Goal: Use online tool/utility: Utilize a website feature to perform a specific function

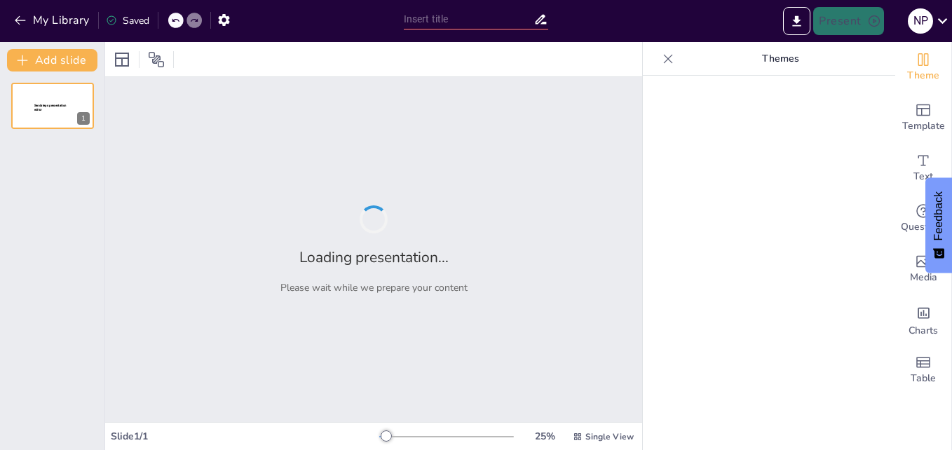
type input "Análisis de la Formación de la Ley en el Contexto Colombiano"
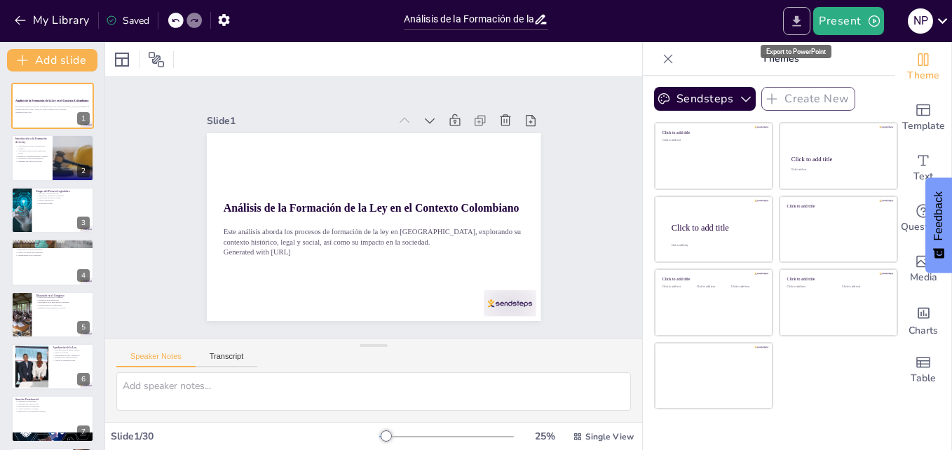
click at [795, 12] on button "Export to PowerPoint" at bounding box center [796, 21] width 27 height 28
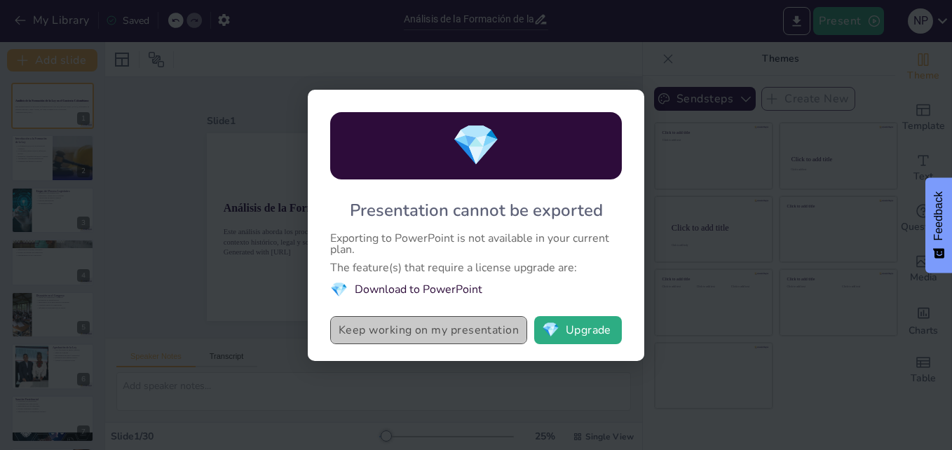
click at [430, 331] on button "Keep working on my presentation" at bounding box center [428, 330] width 197 height 28
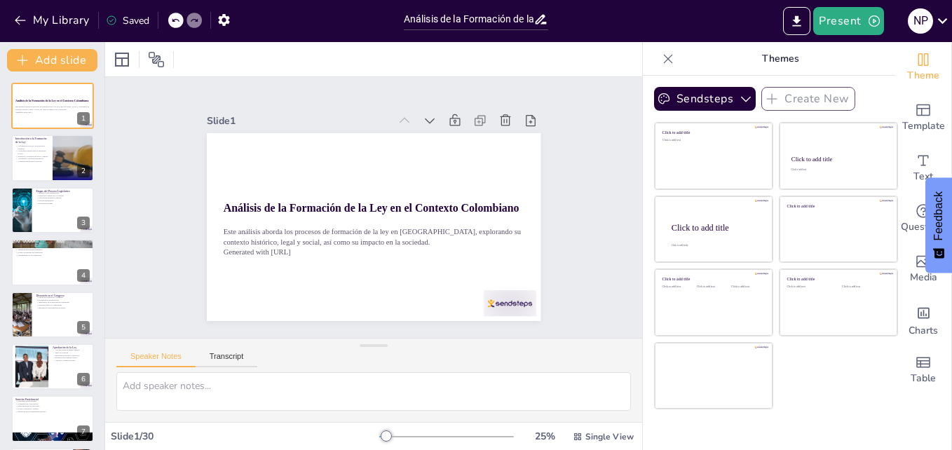
checkbox input "true"
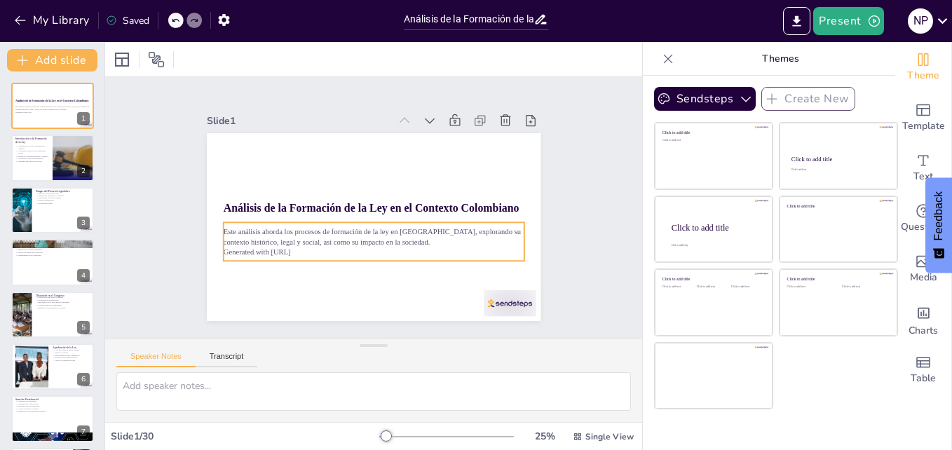
checkbox input "true"
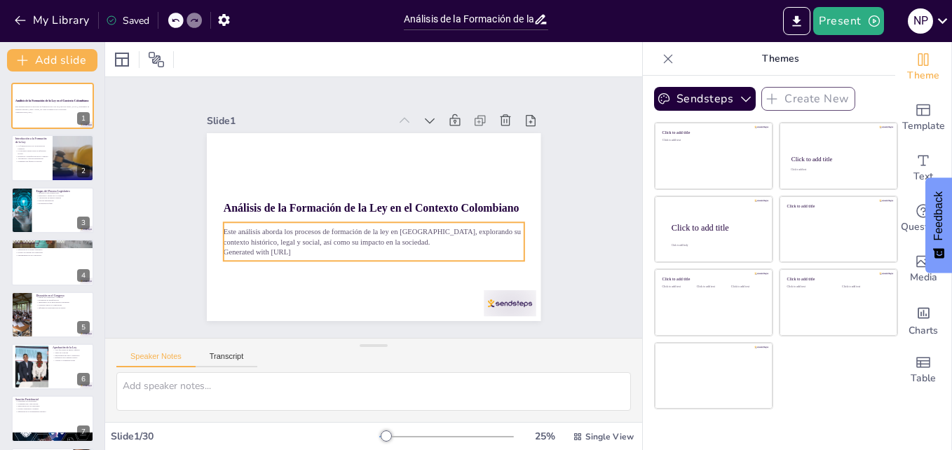
checkbox input "true"
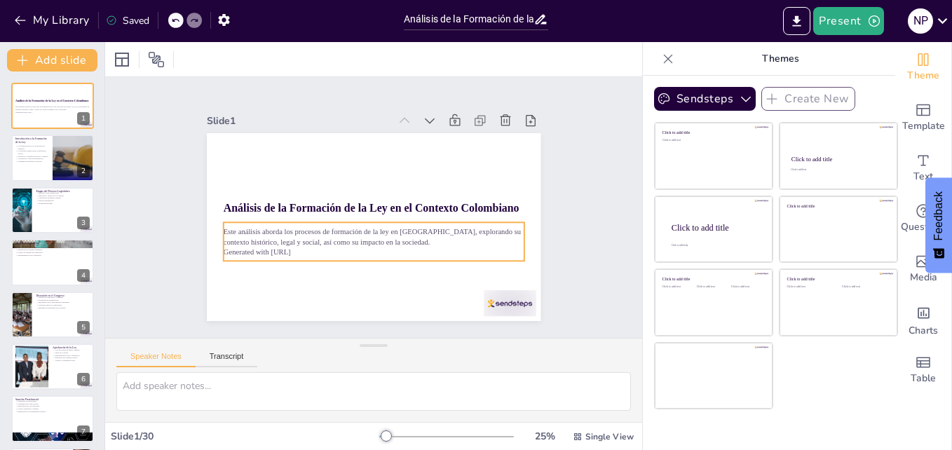
checkbox input "true"
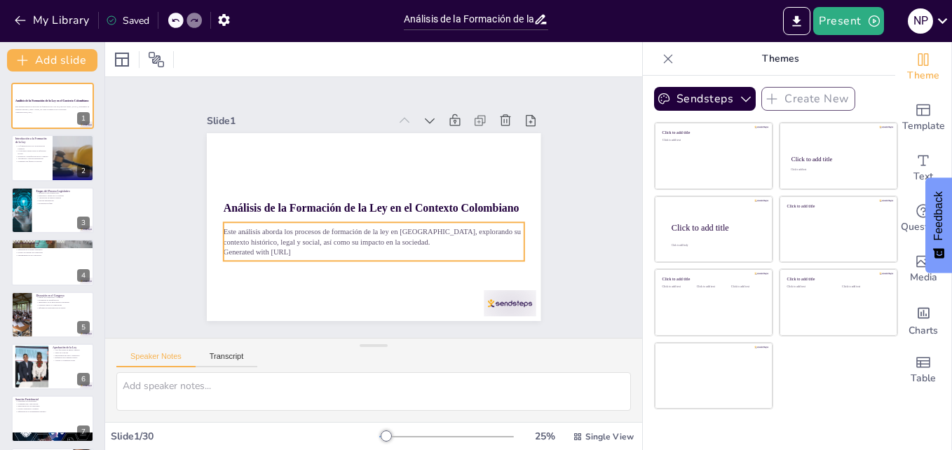
checkbox input "true"
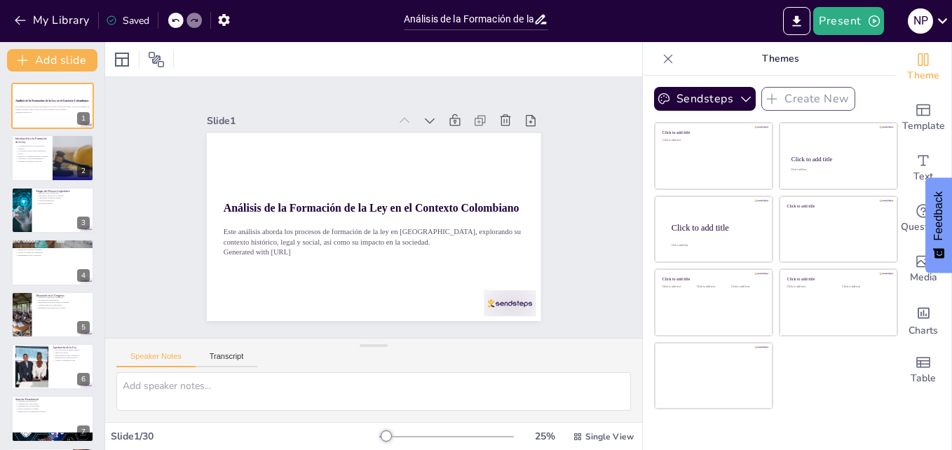
checkbox input "true"
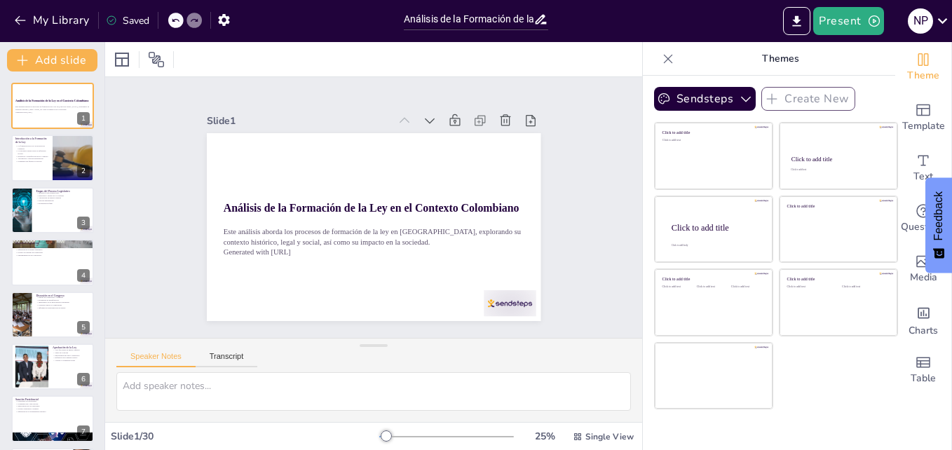
checkbox input "true"
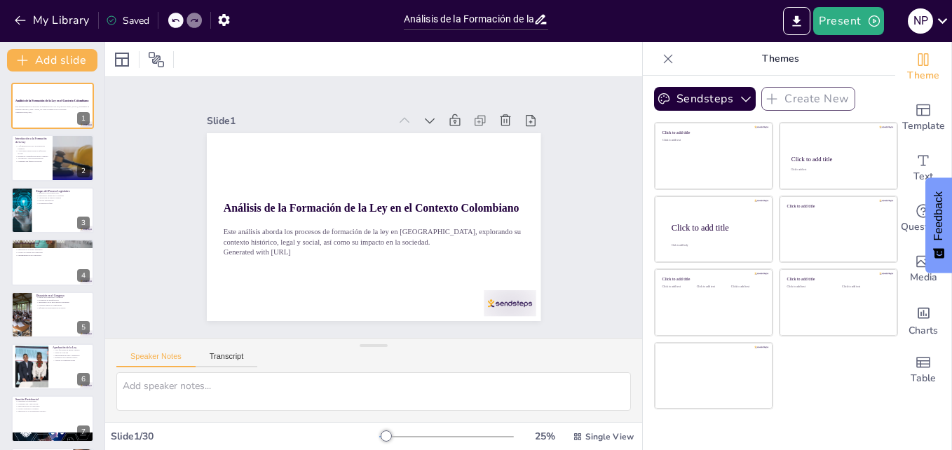
checkbox input "true"
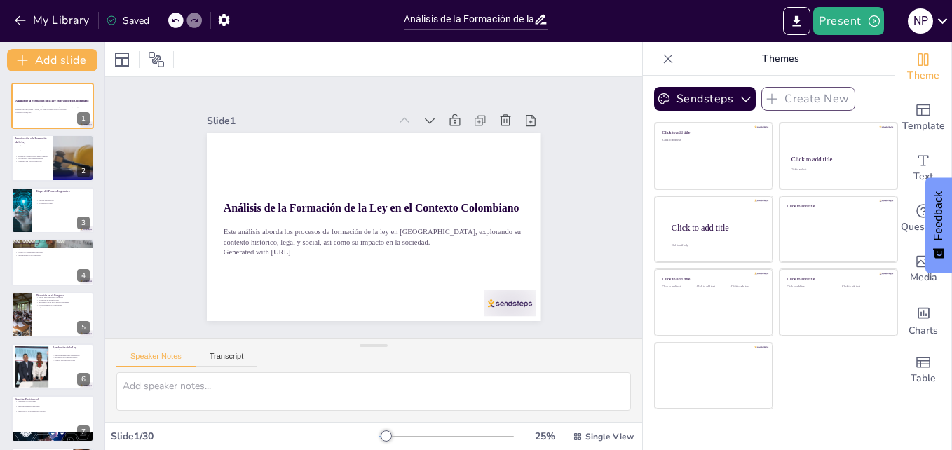
checkbox input "true"
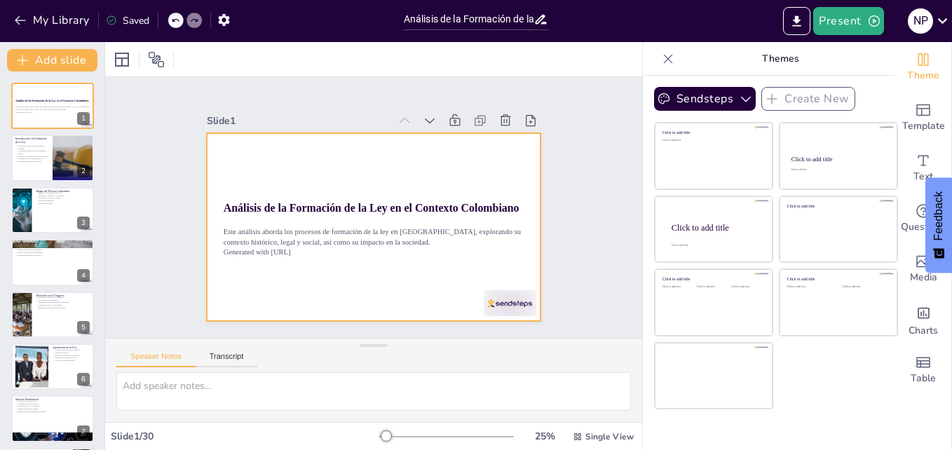
checkbox input "true"
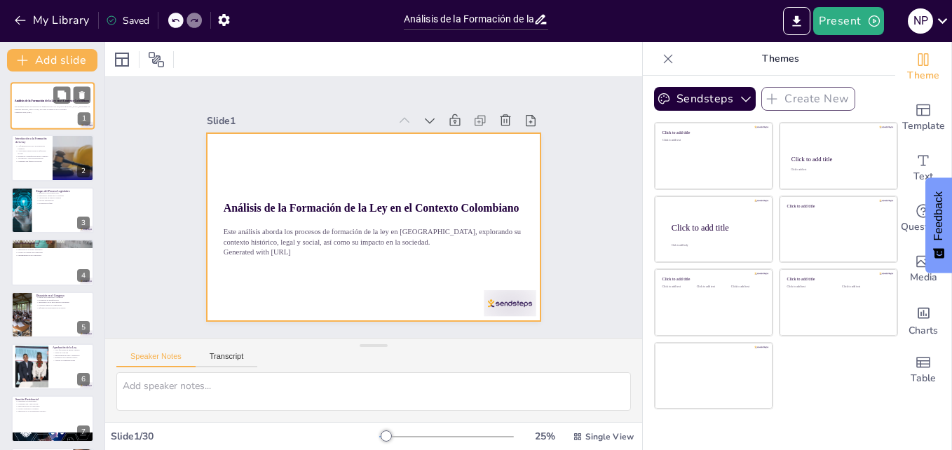
checkbox input "true"
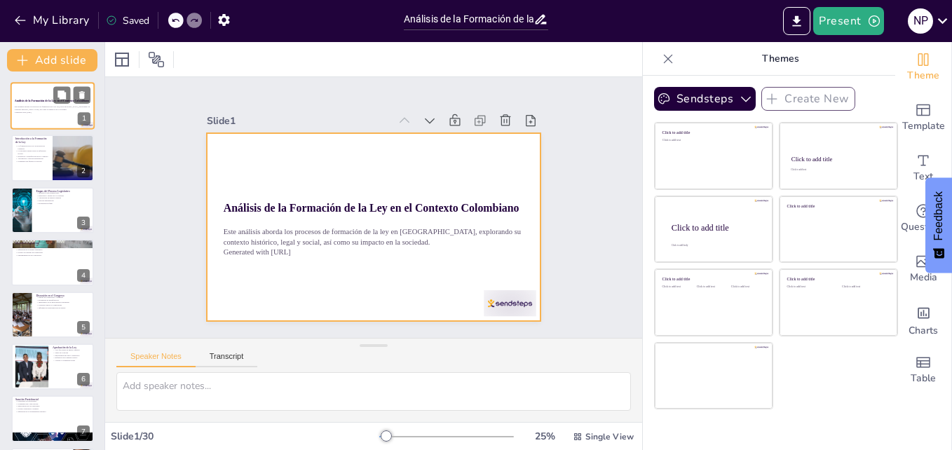
checkbox input "true"
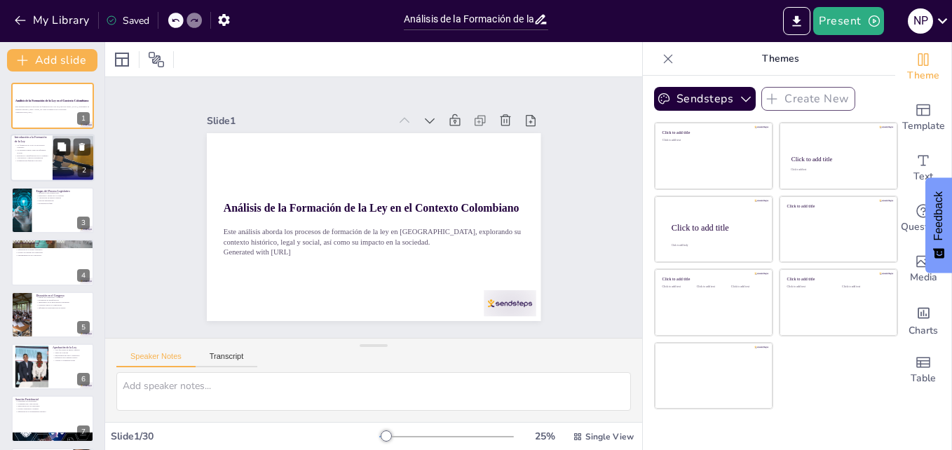
checkbox input "true"
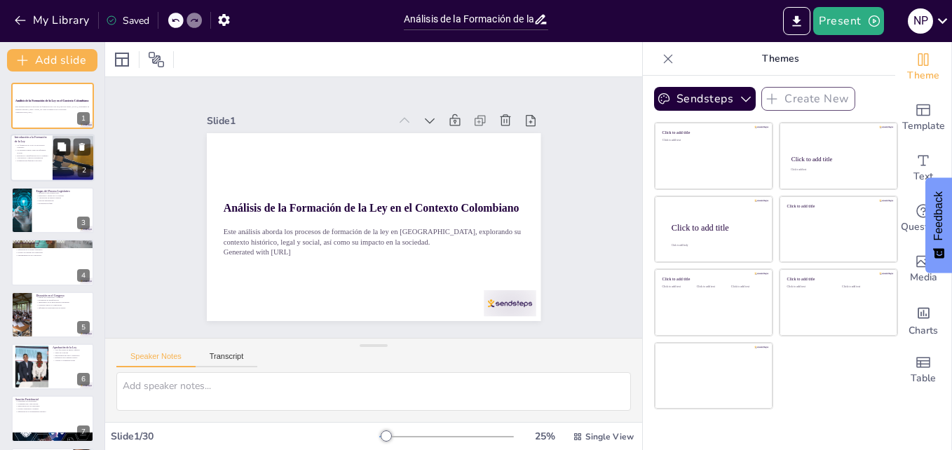
checkbox input "true"
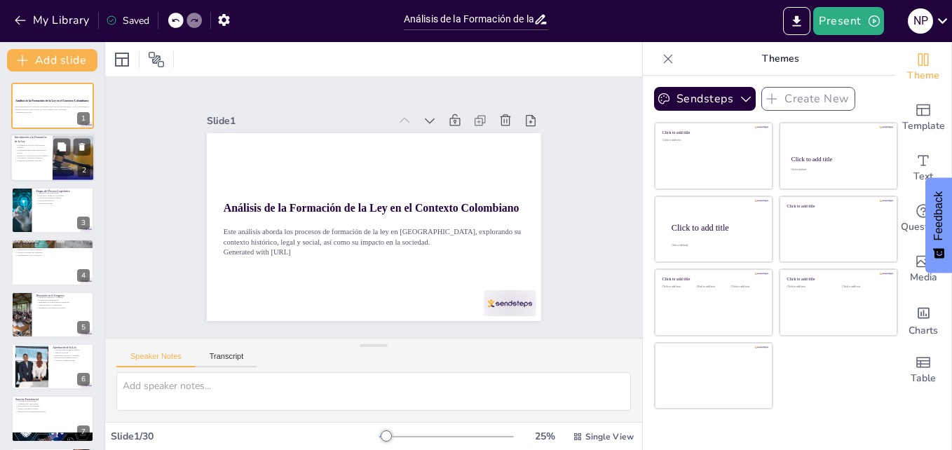
checkbox input "true"
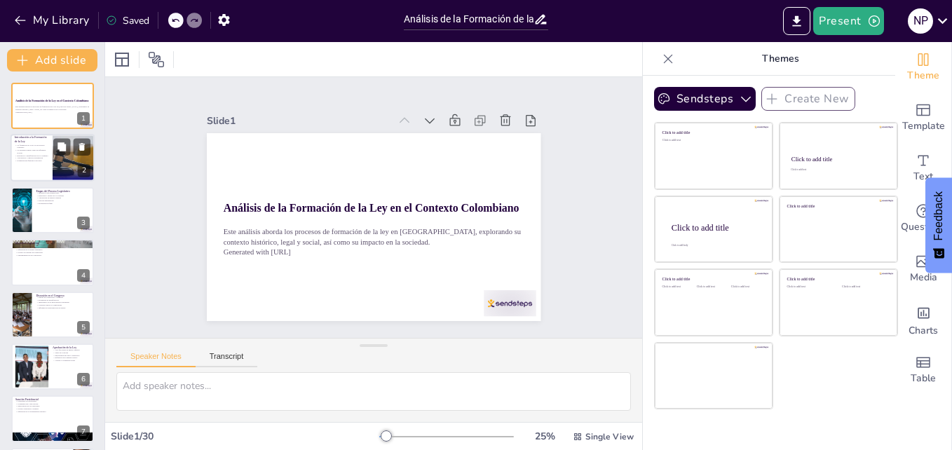
checkbox input "true"
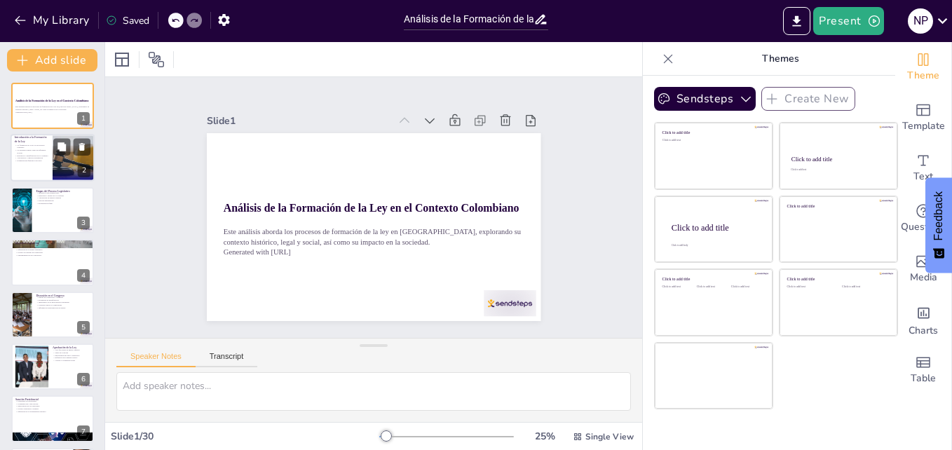
click at [50, 160] on div at bounding box center [53, 159] width 84 height 48
type textarea "La formación de la ley es un proceso que no se limita a un solo paso, sino que …"
checkbox input "true"
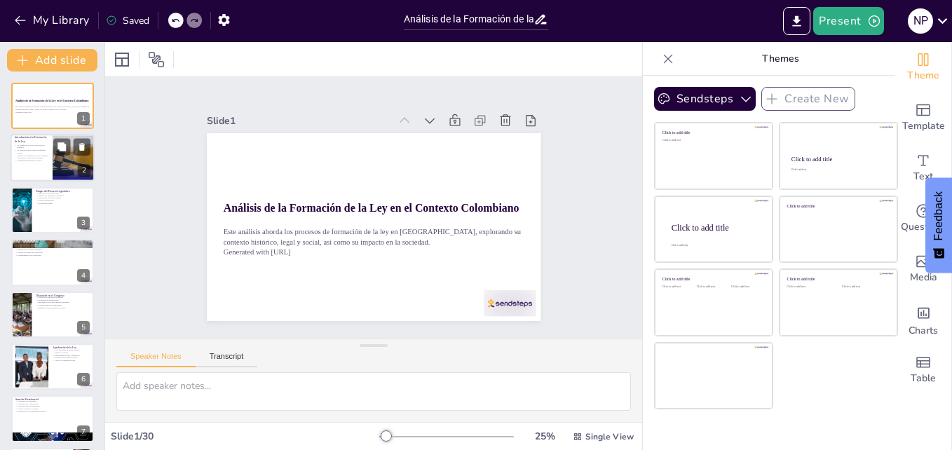
checkbox input "true"
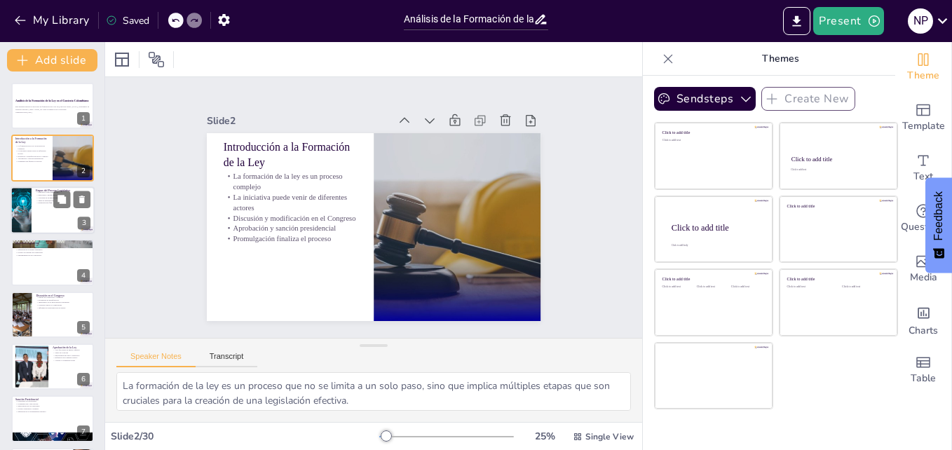
checkbox input "true"
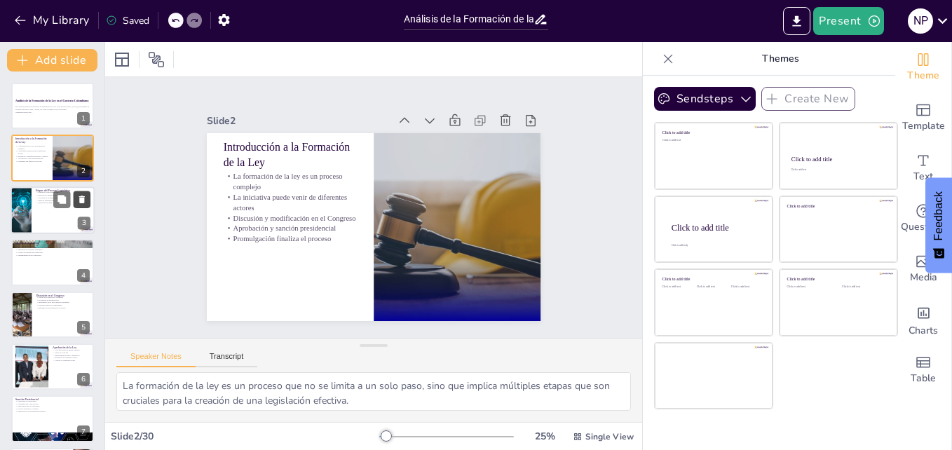
checkbox input "true"
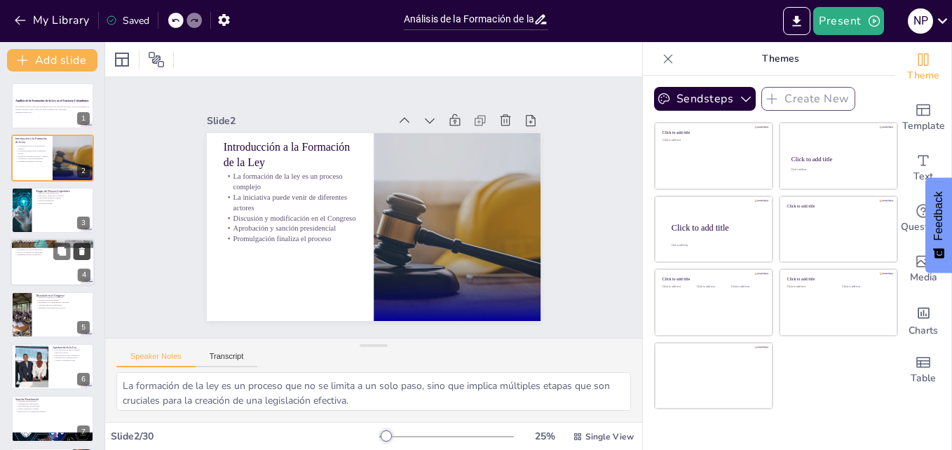
checkbox input "true"
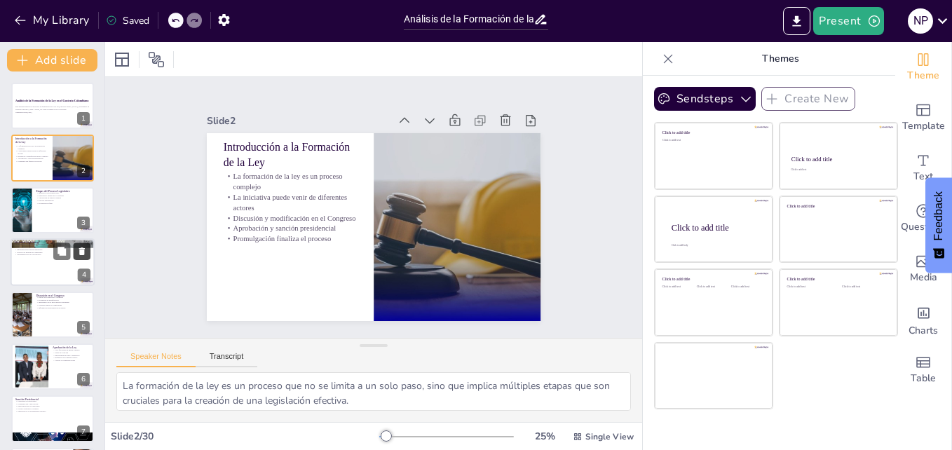
checkbox input "true"
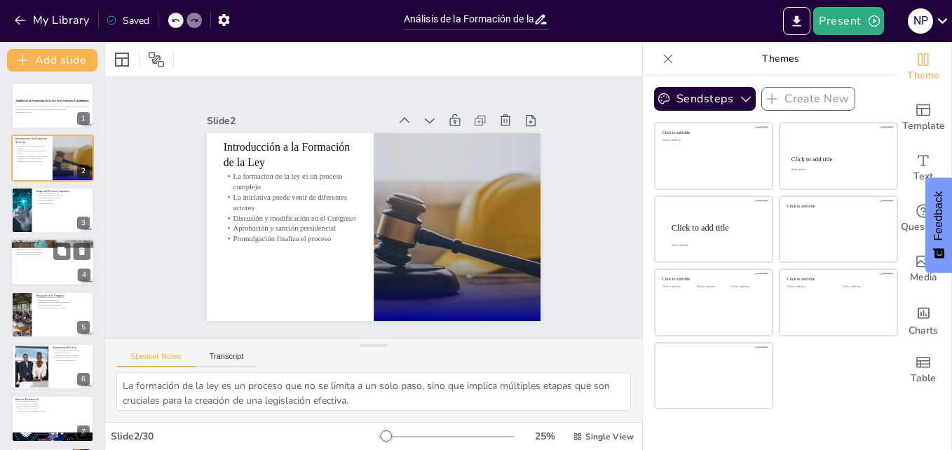
checkbox input "true"
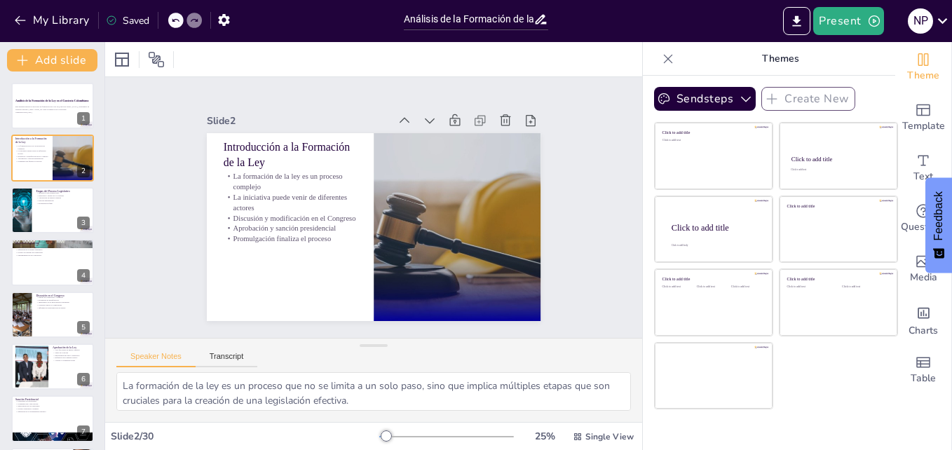
checkbox input "true"
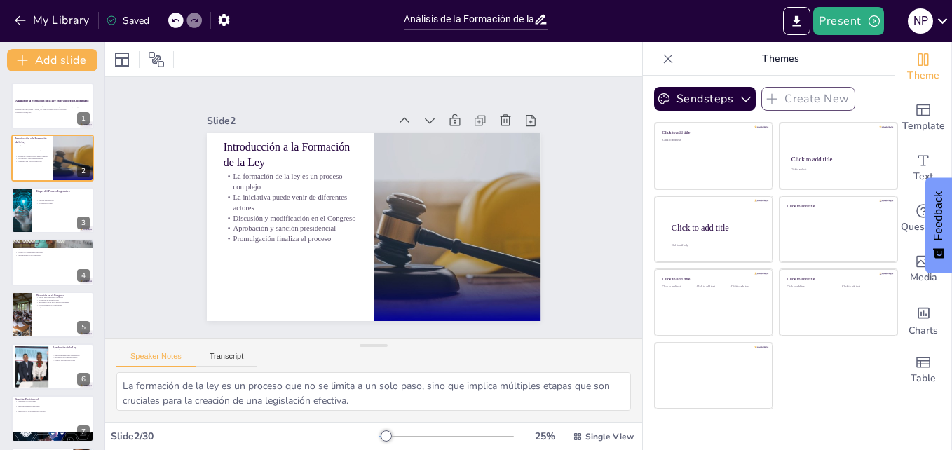
checkbox input "true"
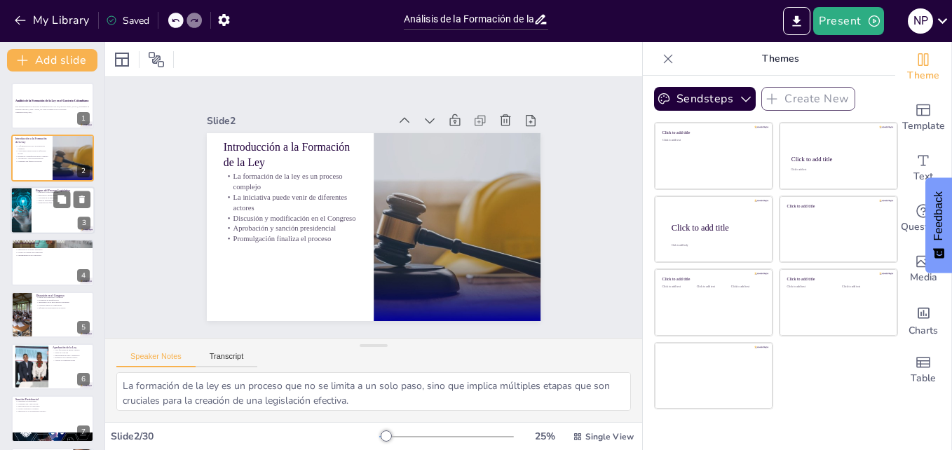
checkbox input "true"
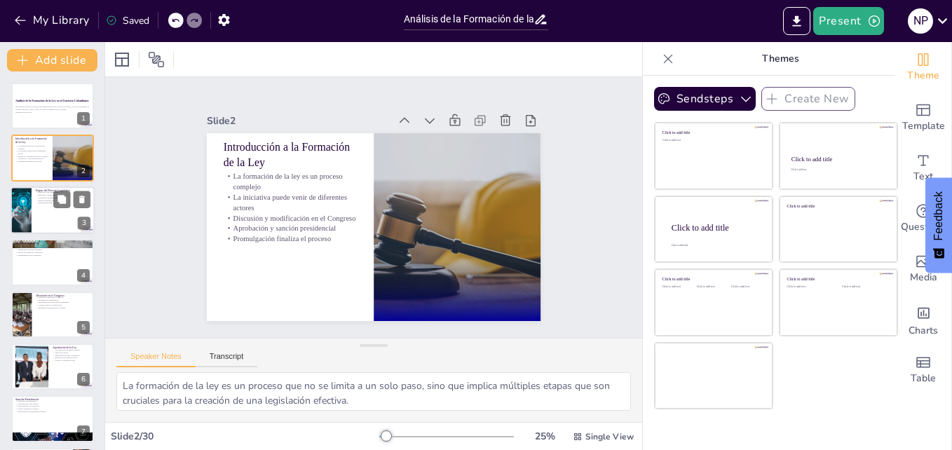
checkbox input "true"
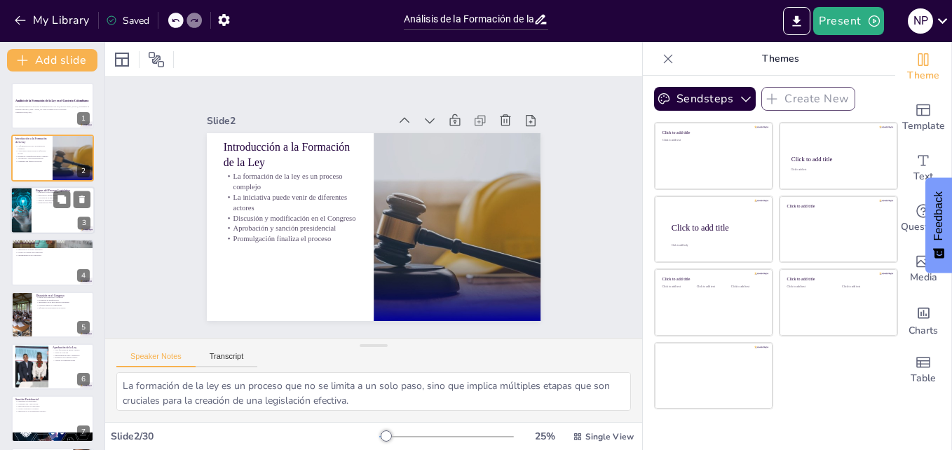
click at [36, 219] on div at bounding box center [53, 211] width 84 height 48
type textarea "La iniciativa es el primer paso en el proceso legislativo, donde se presenta la…"
checkbox input "true"
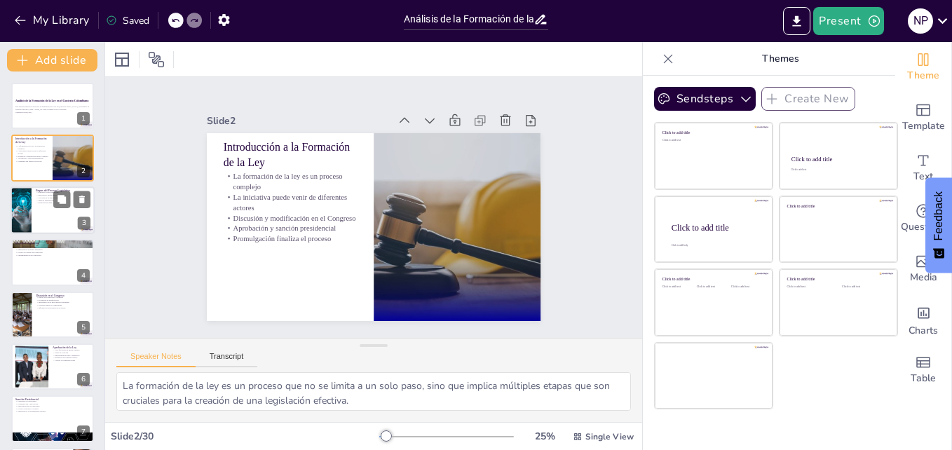
checkbox input "true"
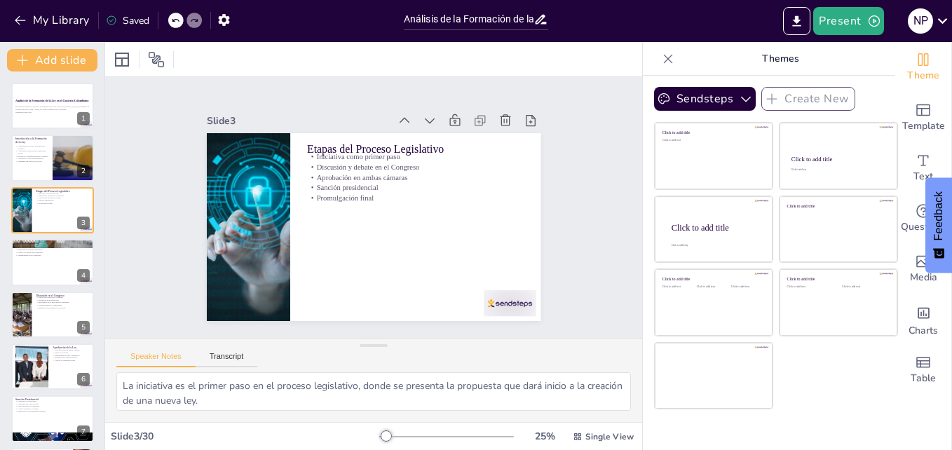
checkbox input "true"
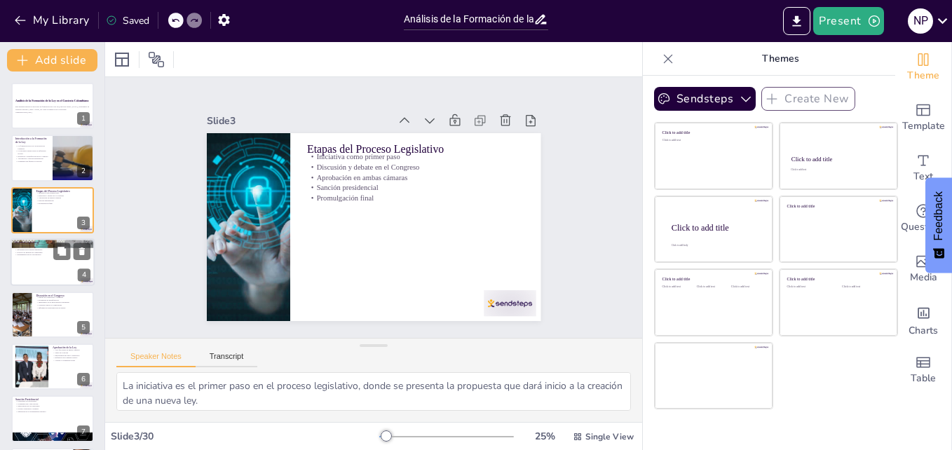
checkbox input "true"
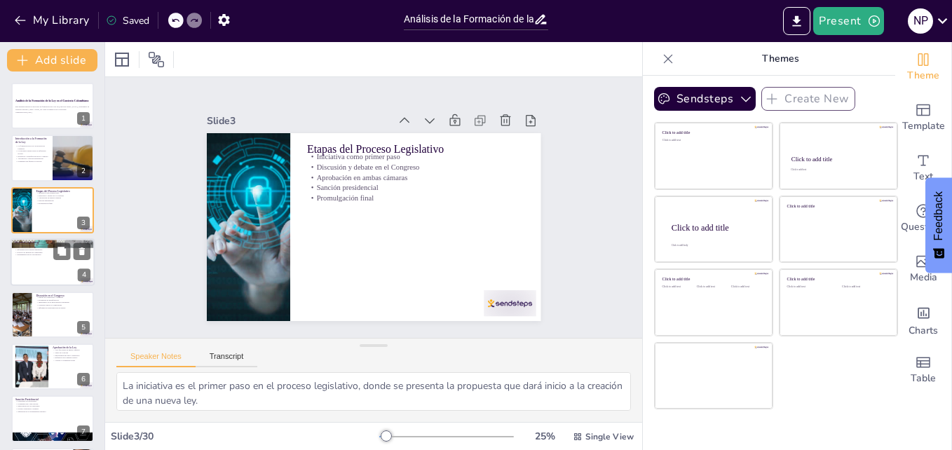
checkbox input "true"
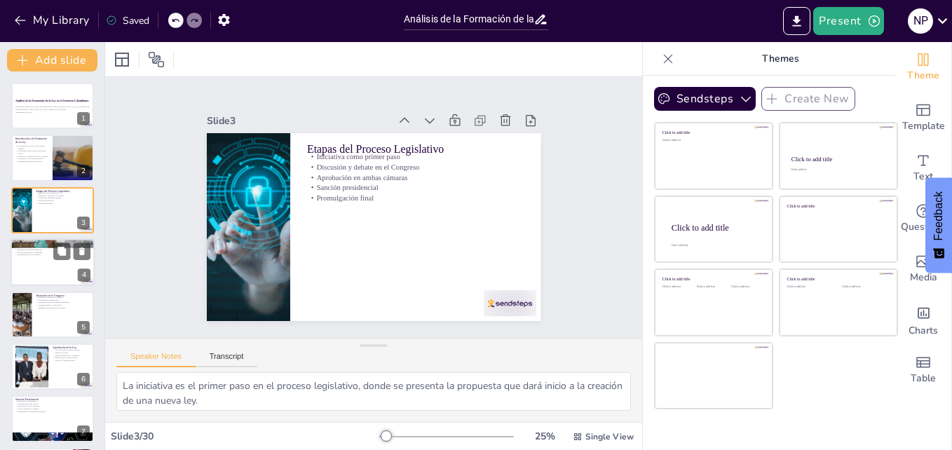
checkbox input "true"
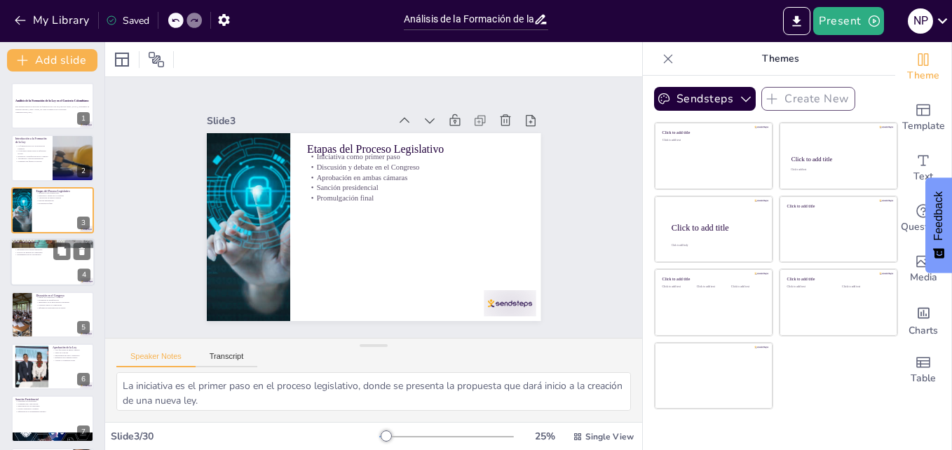
checkbox input "true"
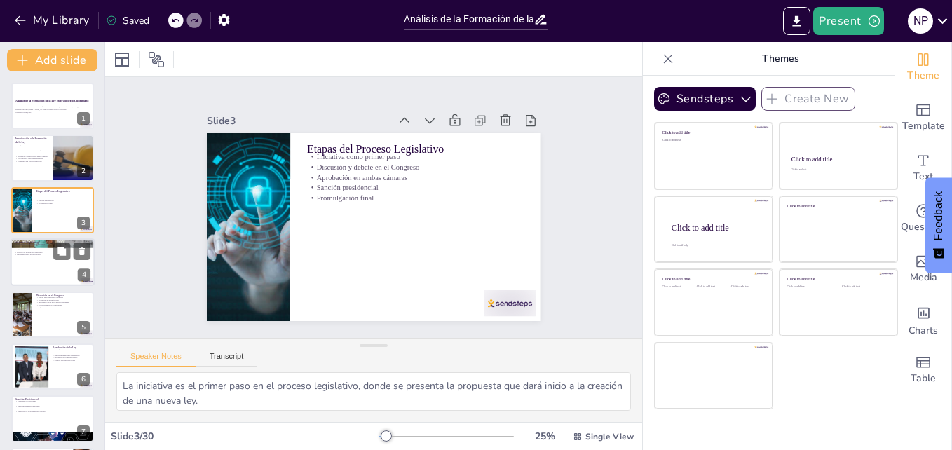
checkbox input "true"
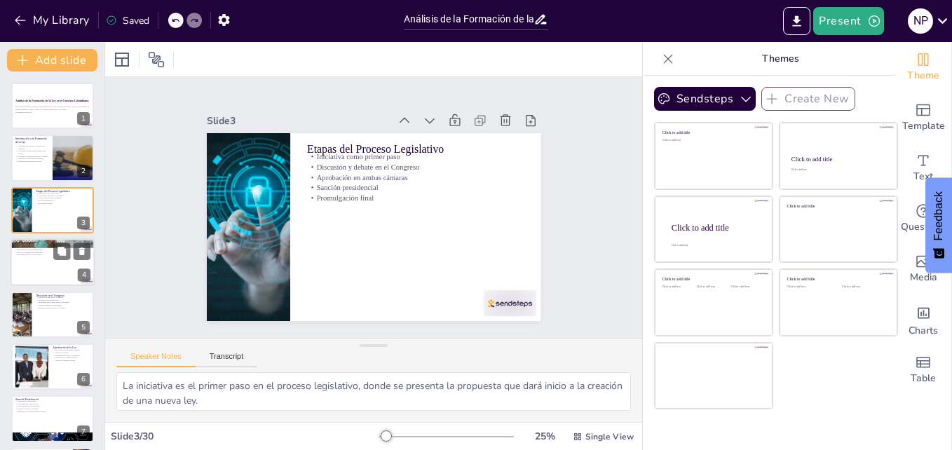
checkbox input "true"
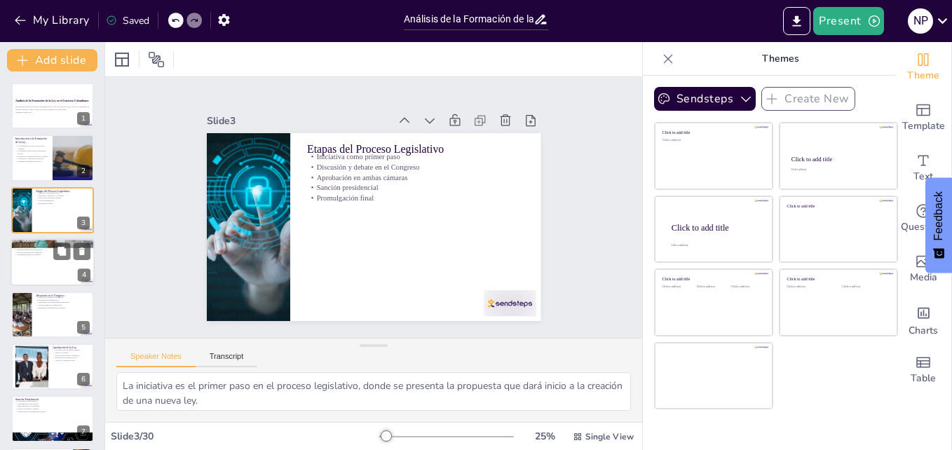
checkbox input "true"
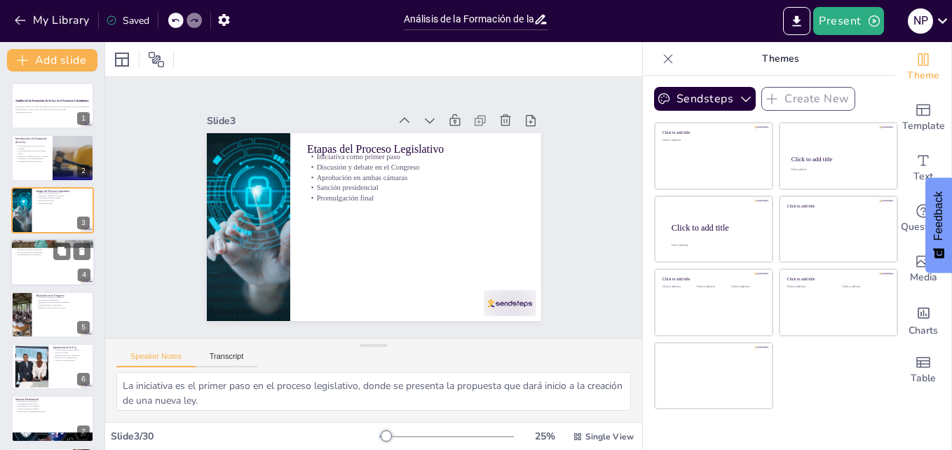
checkbox input "true"
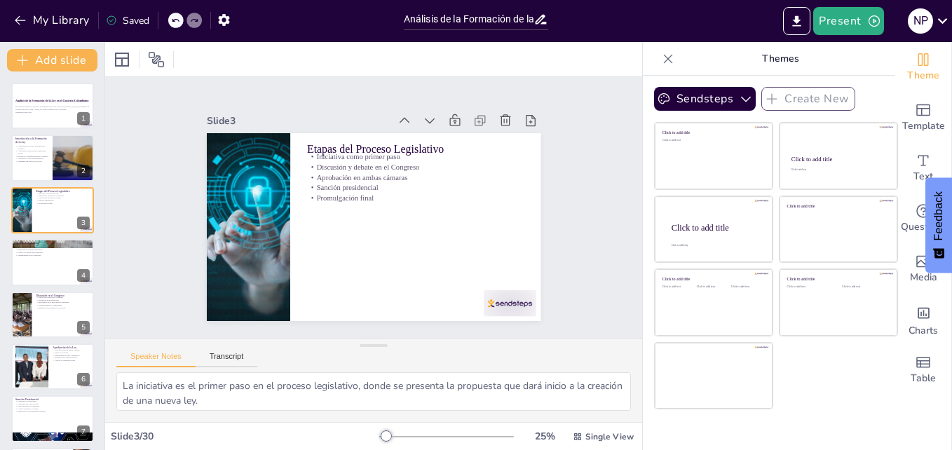
checkbox input "true"
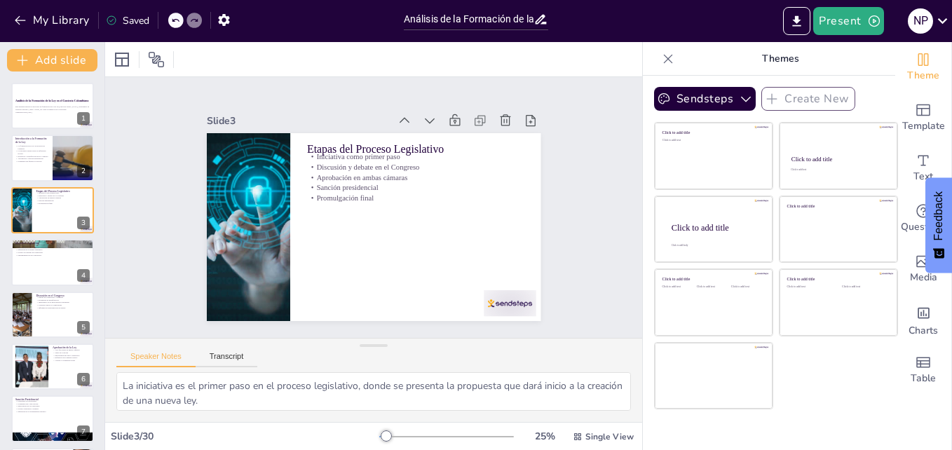
checkbox input "true"
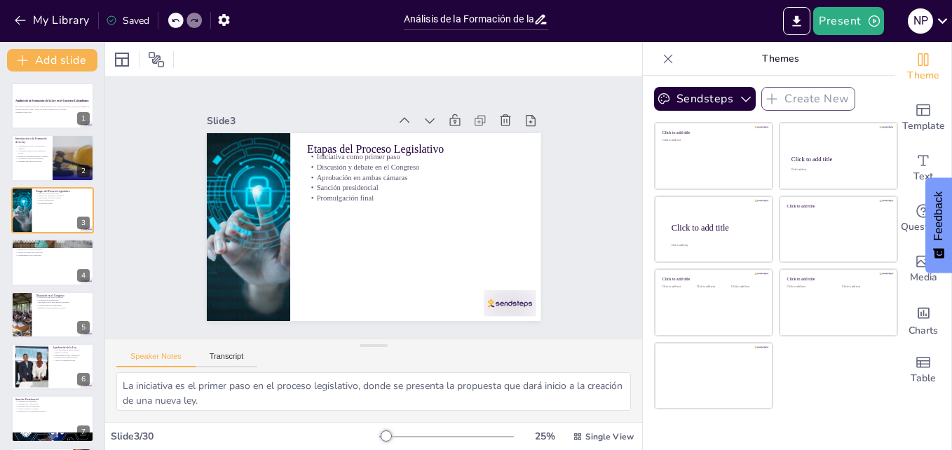
checkbox input "true"
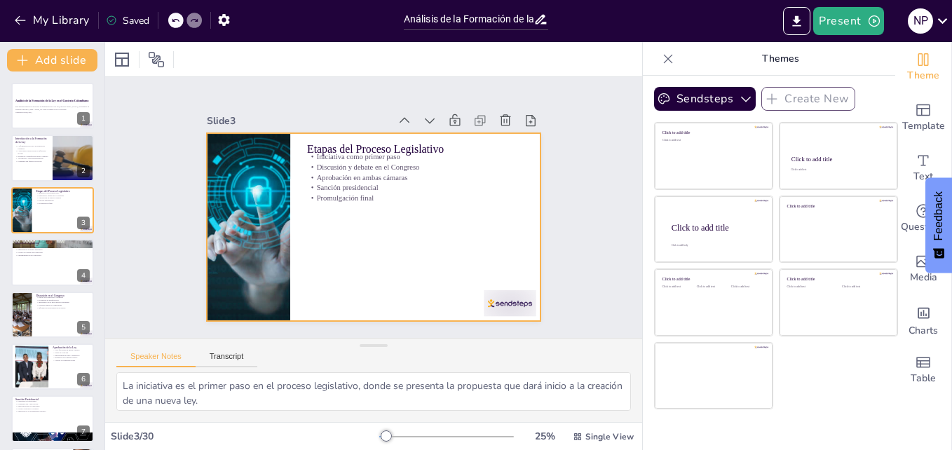
checkbox input "true"
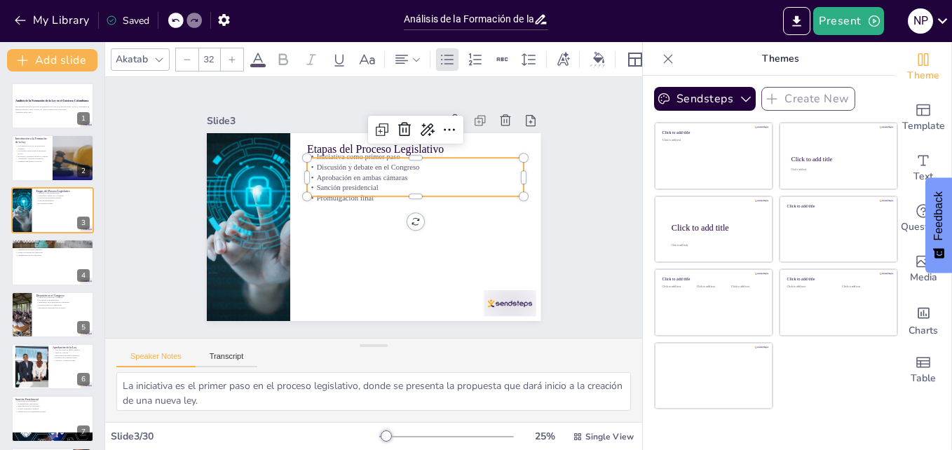
click at [358, 165] on p "Discusión y debate en el Congreso" at bounding box center [431, 194] width 194 height 118
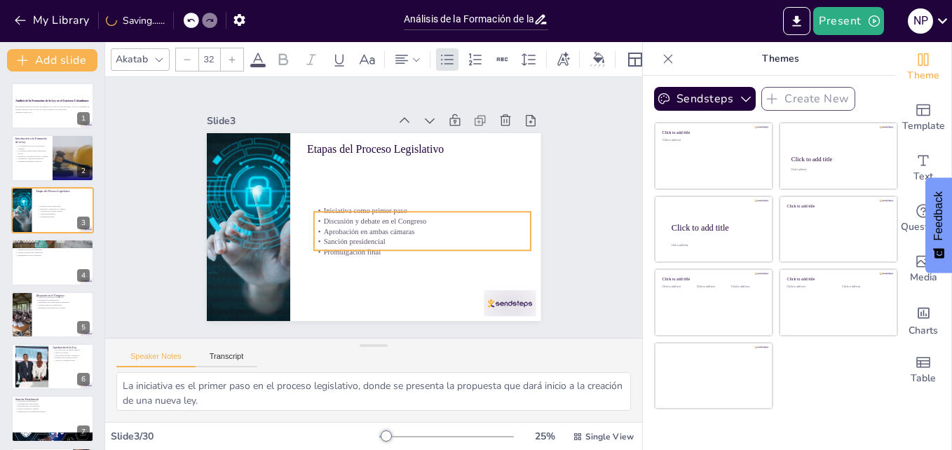
drag, startPoint x: 358, startPoint y: 165, endPoint x: 365, endPoint y: 219, distance: 54.5
click at [365, 219] on p "Discusión y debate en el Congreso" at bounding box center [338, 172] width 194 height 118
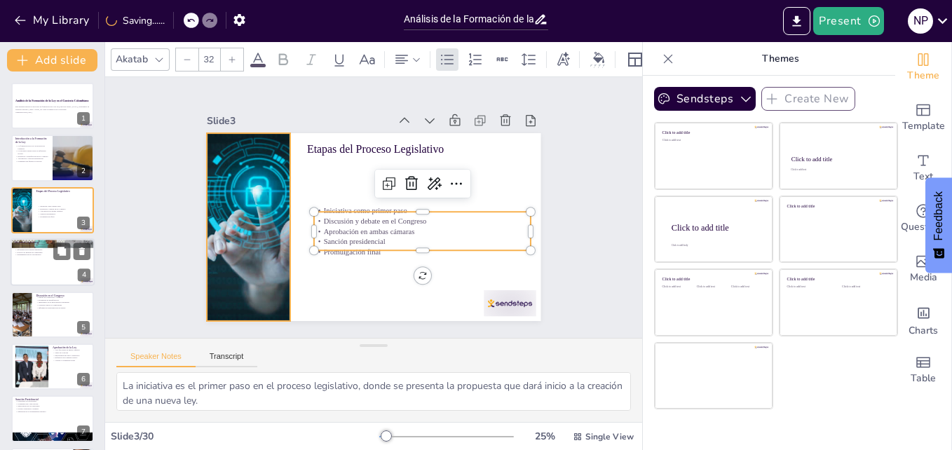
click at [48, 273] on div at bounding box center [53, 262] width 84 height 48
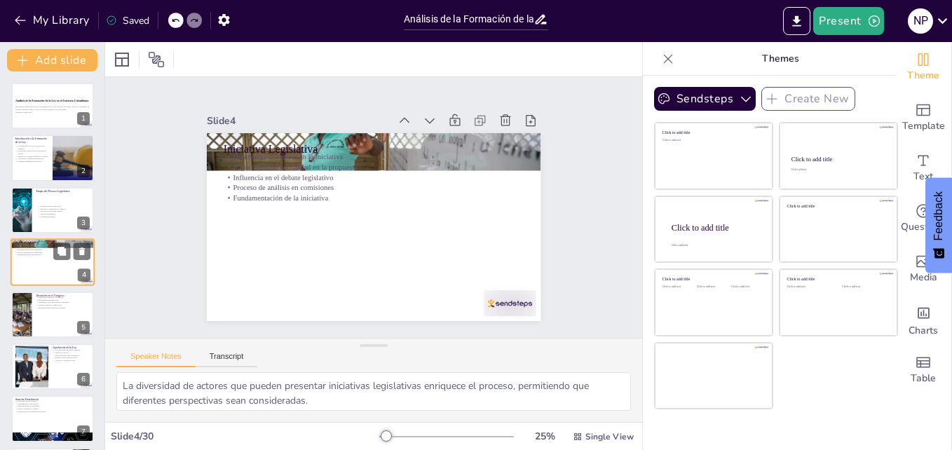
scroll to position [1, 0]
click at [48, 273] on div at bounding box center [53, 261] width 84 height 48
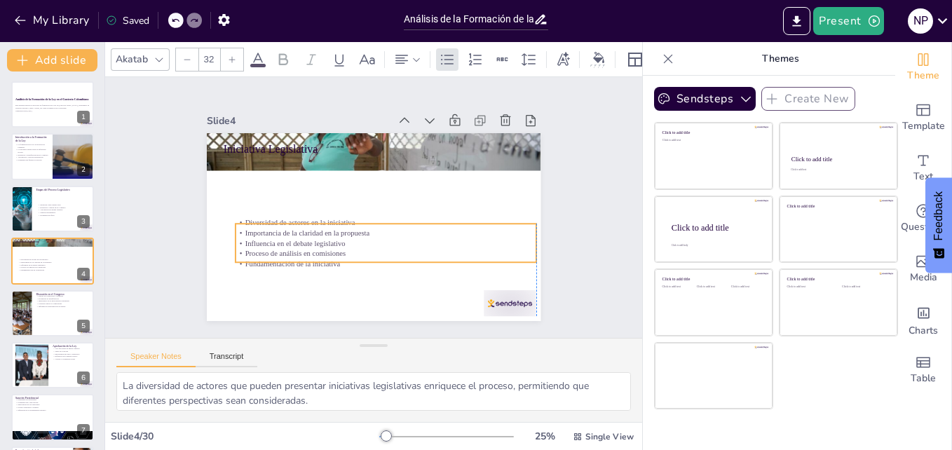
drag, startPoint x: 281, startPoint y: 182, endPoint x: 292, endPoint y: 250, distance: 68.3
click at [355, 250] on p "Proceso de análisis en comisiones" at bounding box center [421, 215] width 132 height 279
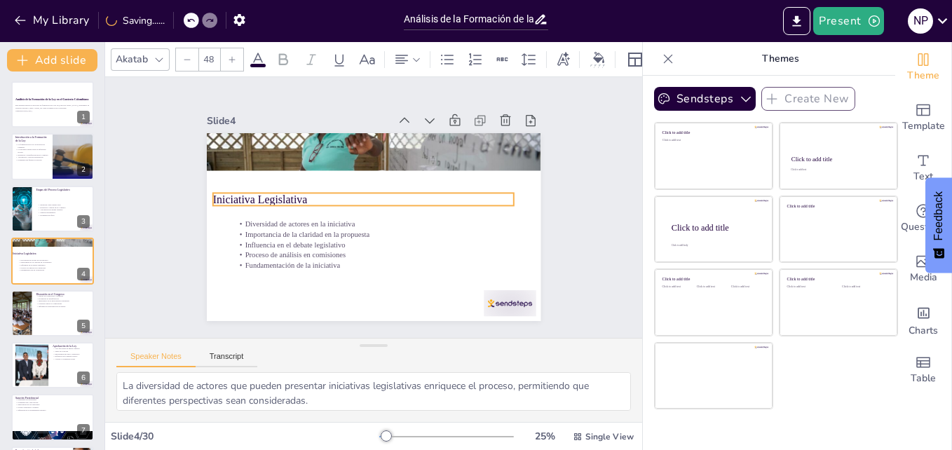
drag, startPoint x: 292, startPoint y: 141, endPoint x: 281, endPoint y: 191, distance: 50.9
click at [281, 191] on p "Iniciativa Legislativa" at bounding box center [363, 198] width 301 height 15
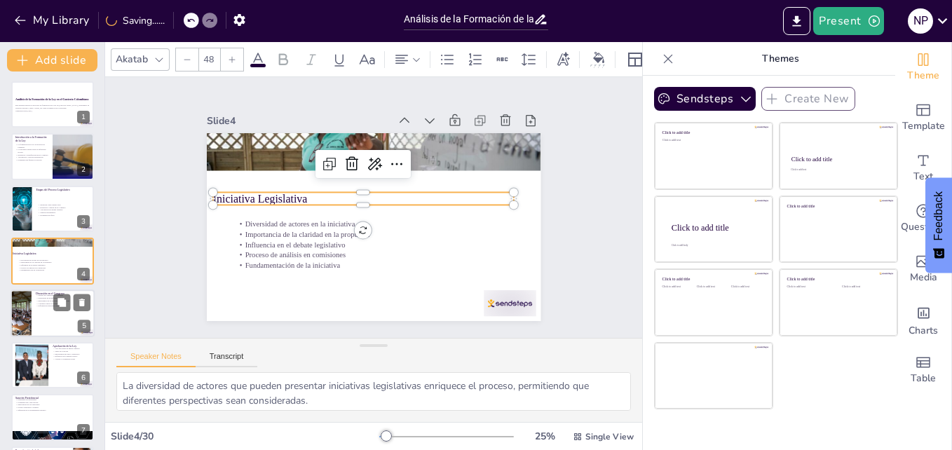
click at [46, 305] on p "Información adecuada para el debate" at bounding box center [63, 305] width 55 height 3
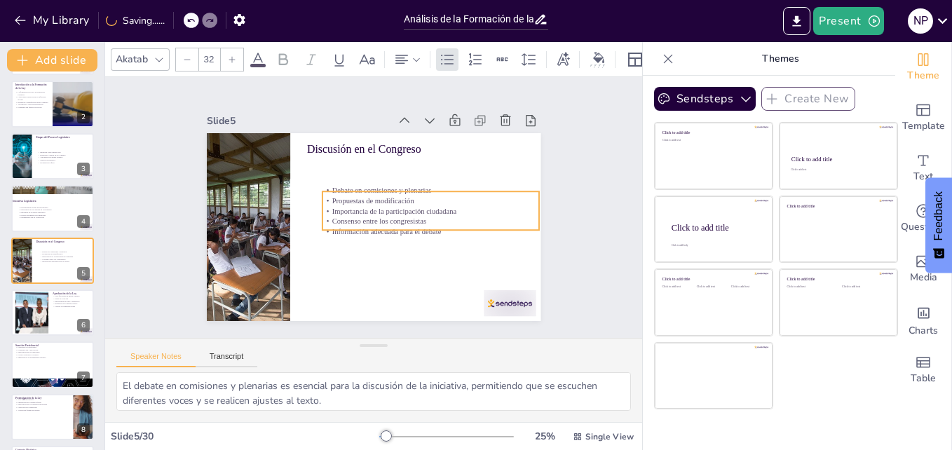
drag, startPoint x: 314, startPoint y: 170, endPoint x: 330, endPoint y: 205, distance: 37.7
click at [338, 205] on p "Importancia de la participación ciudadana" at bounding box center [414, 167] width 153 height 168
click at [74, 309] on button at bounding box center [82, 301] width 17 height 17
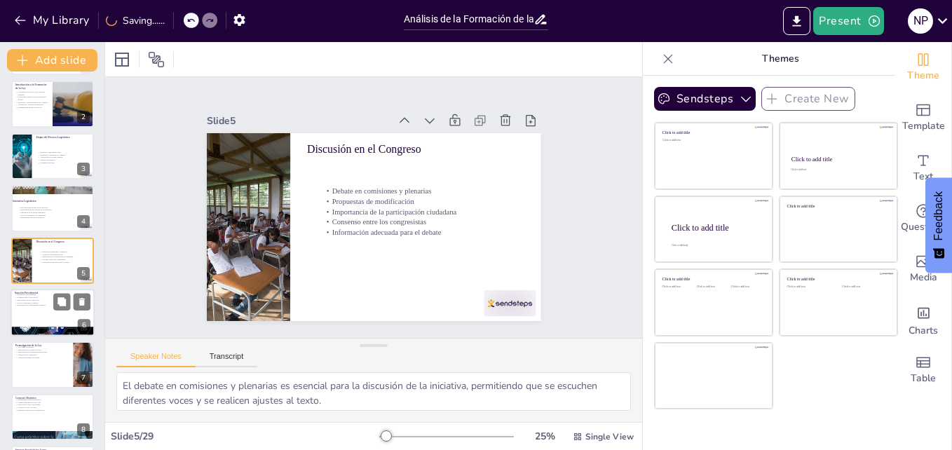
click at [46, 317] on div at bounding box center [53, 313] width 84 height 48
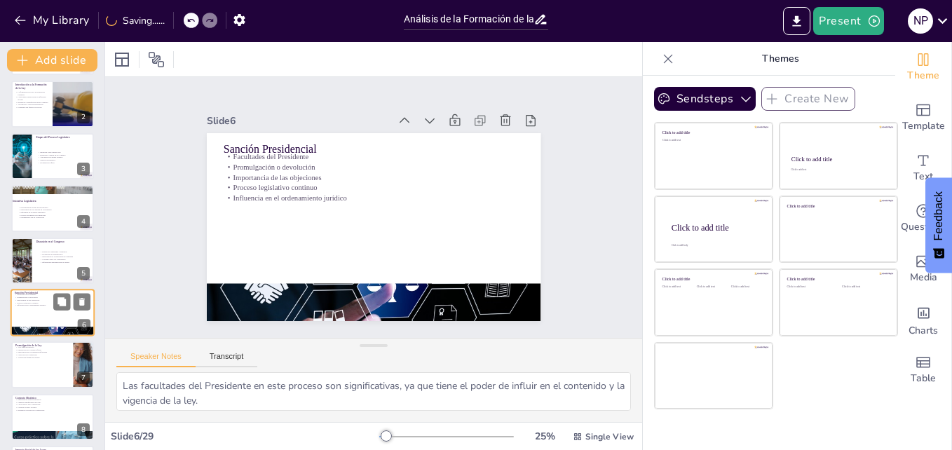
scroll to position [106, 0]
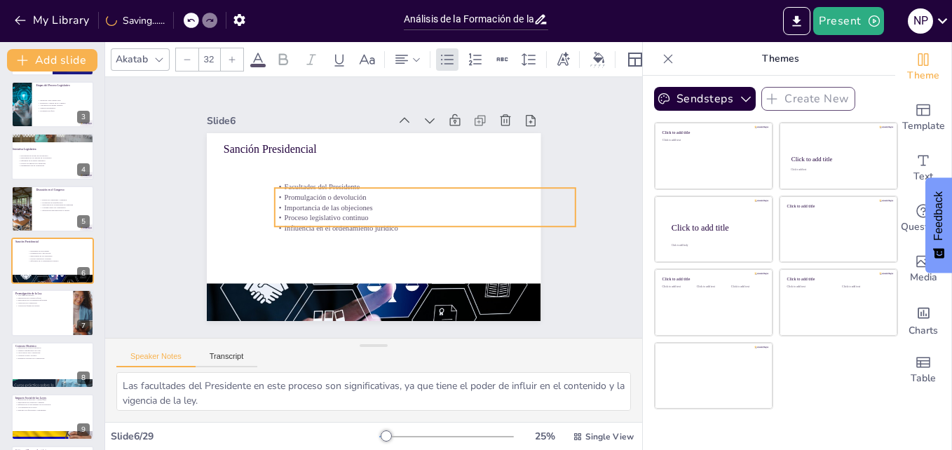
drag, startPoint x: 252, startPoint y: 177, endPoint x: 304, endPoint y: 208, distance: 59.8
click at [358, 208] on p "Proceso legislativo continuo" at bounding box center [363, 259] width 11 height 301
click at [48, 323] on div at bounding box center [53, 314] width 84 height 48
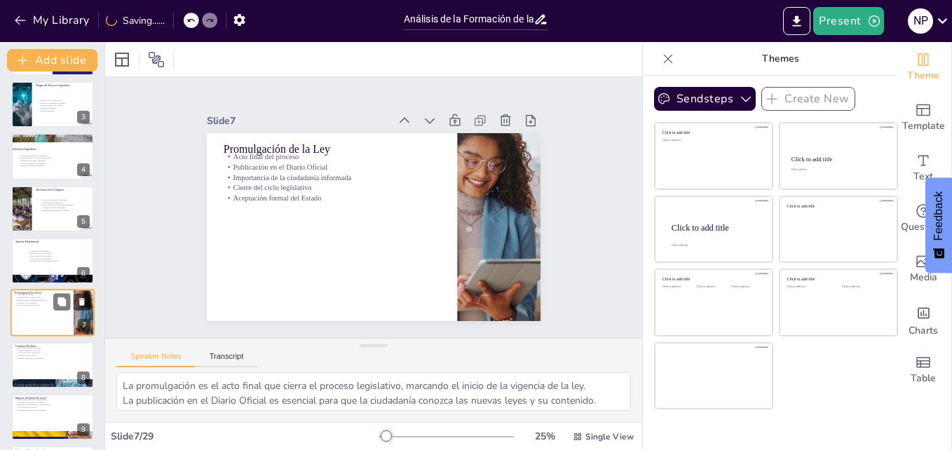
scroll to position [158, 0]
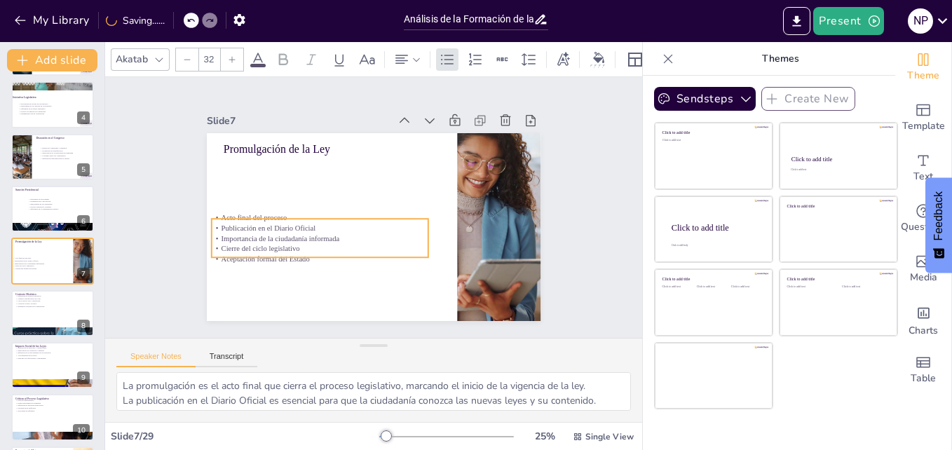
drag, startPoint x: 248, startPoint y: 156, endPoint x: 237, endPoint y: 217, distance: 61.9
click at [342, 217] on p "Acto final del proceso" at bounding box center [380, 153] width 77 height 210
click at [46, 317] on div at bounding box center [53, 314] width 84 height 48
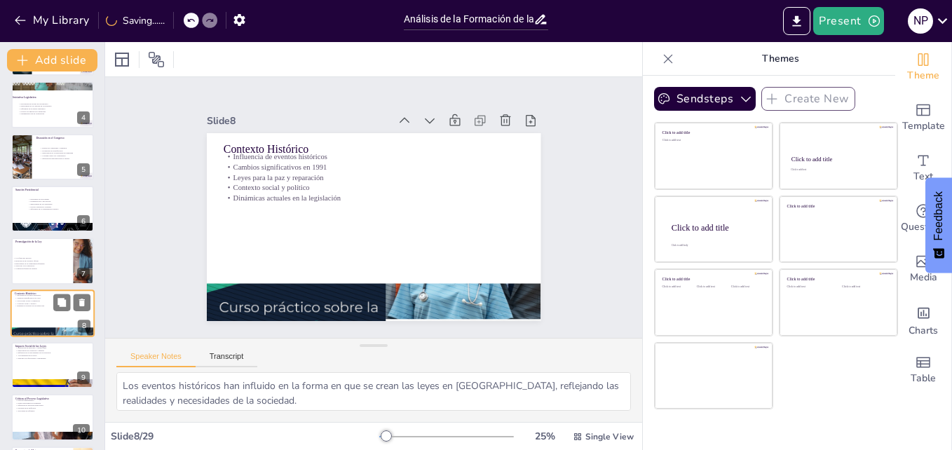
scroll to position [210, 0]
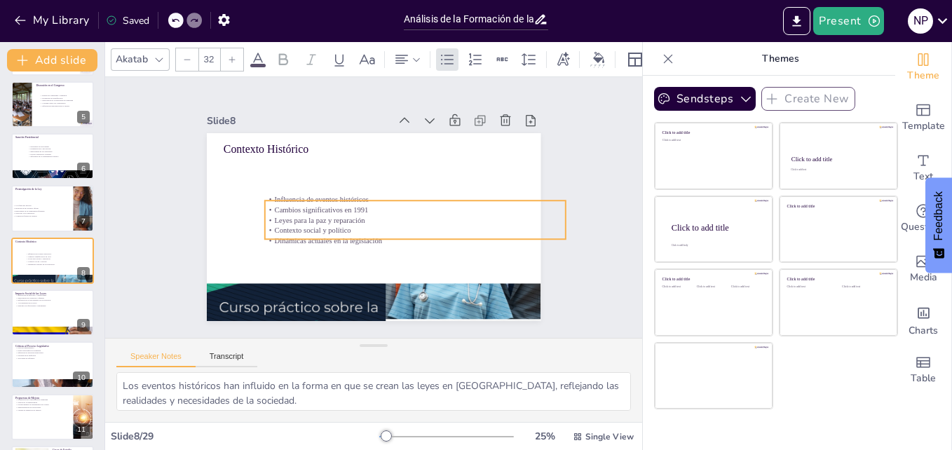
drag, startPoint x: 269, startPoint y: 180, endPoint x: 311, endPoint y: 223, distance: 59.5
click at [311, 223] on p "Contexto social y político" at bounding box center [328, 193] width 297 height 73
click at [55, 305] on button at bounding box center [61, 301] width 17 height 17
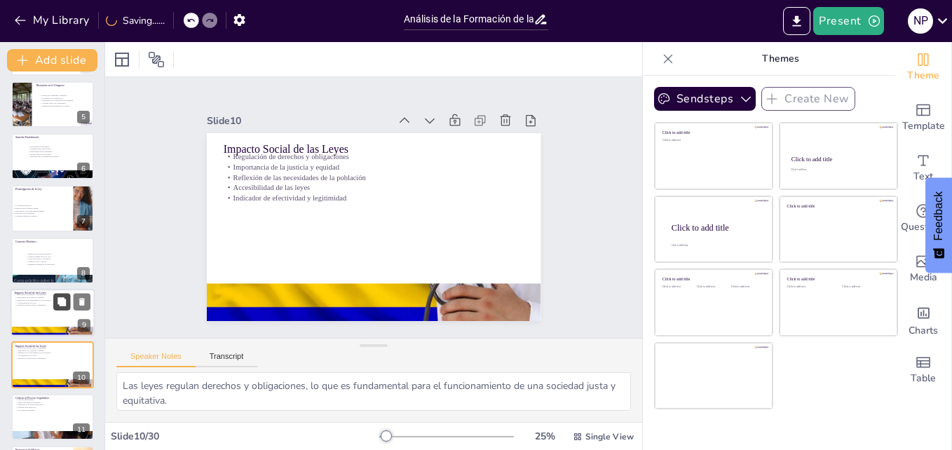
scroll to position [315, 0]
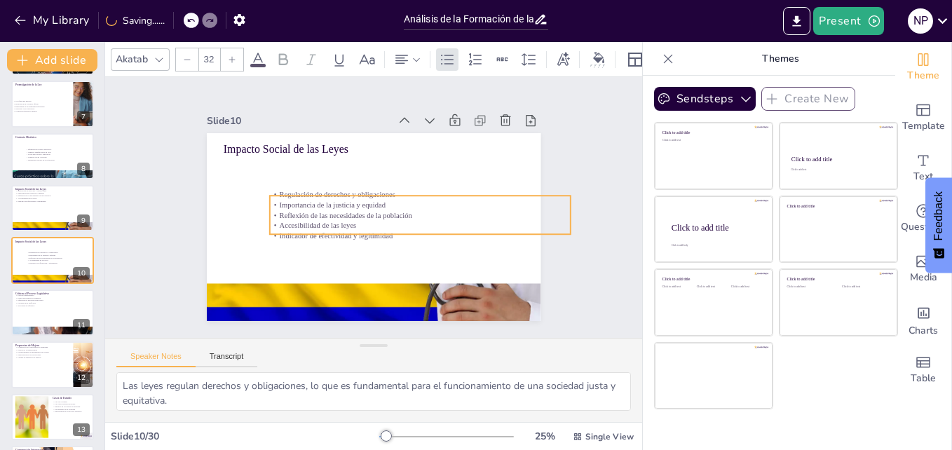
drag, startPoint x: 227, startPoint y: 169, endPoint x: 273, endPoint y: 207, distance: 59.8
click at [298, 207] on p "Reflexión de las necesidades de la población" at bounding box center [413, 182] width 231 height 209
click at [29, 316] on div at bounding box center [53, 313] width 84 height 48
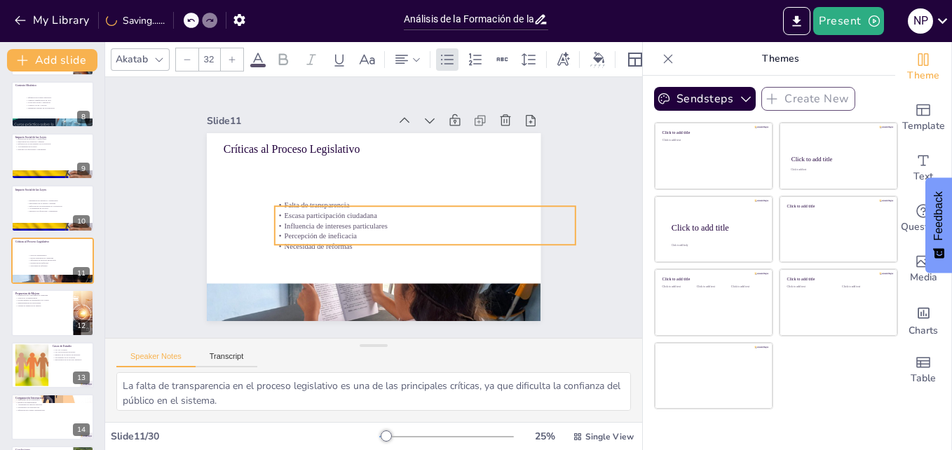
drag, startPoint x: 247, startPoint y: 182, endPoint x: 304, endPoint y: 234, distance: 76.9
click at [304, 234] on p "Percepción de ineficacia" at bounding box center [323, 237] width 159 height 266
click at [35, 356] on div at bounding box center [31, 365] width 106 height 43
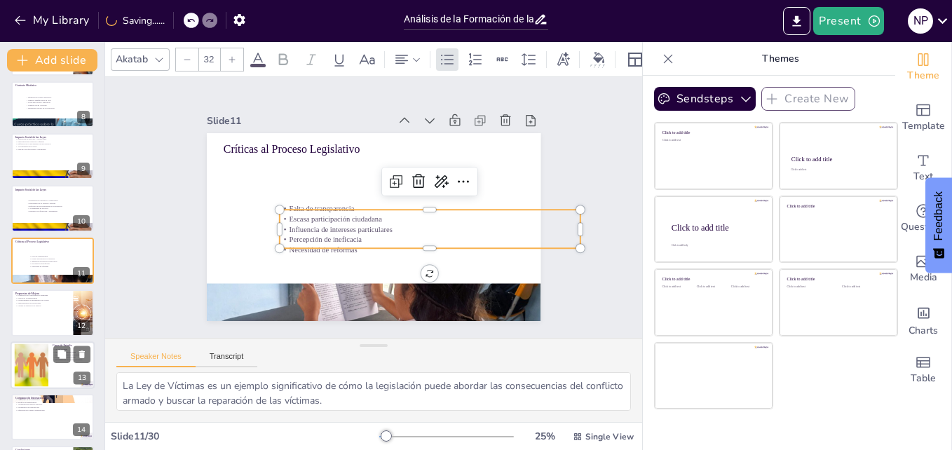
scroll to position [471, 0]
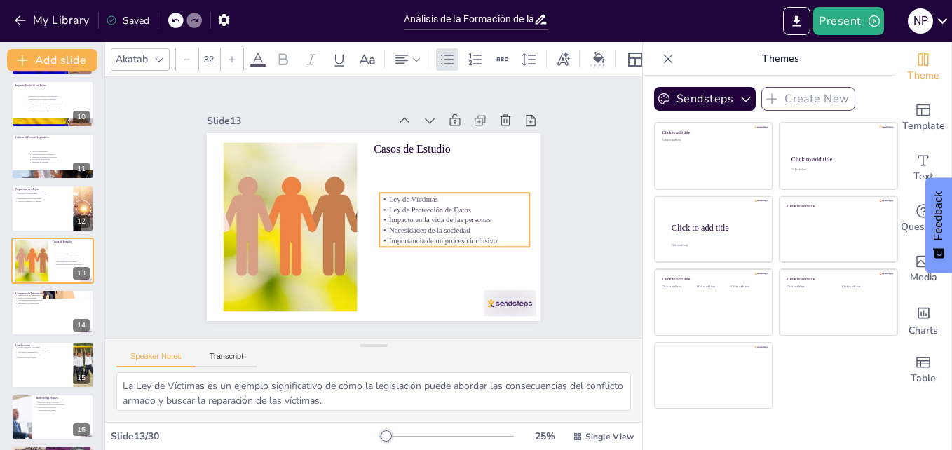
drag, startPoint x: 400, startPoint y: 201, endPoint x: 404, endPoint y: 247, distance: 45.8
click at [360, 229] on p "Importancia de un proceso inclusivo" at bounding box center [287, 201] width 146 height 56
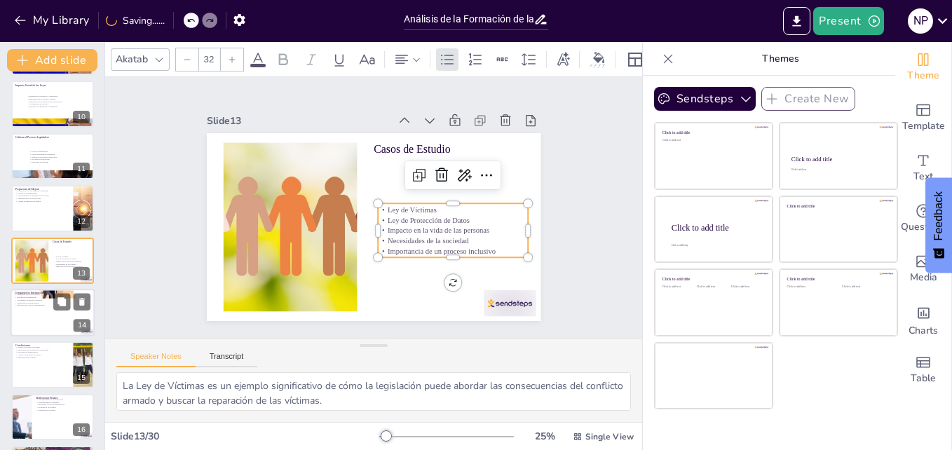
click at [50, 304] on p "Influencia del contexto internacional" at bounding box center [53, 305] width 76 height 3
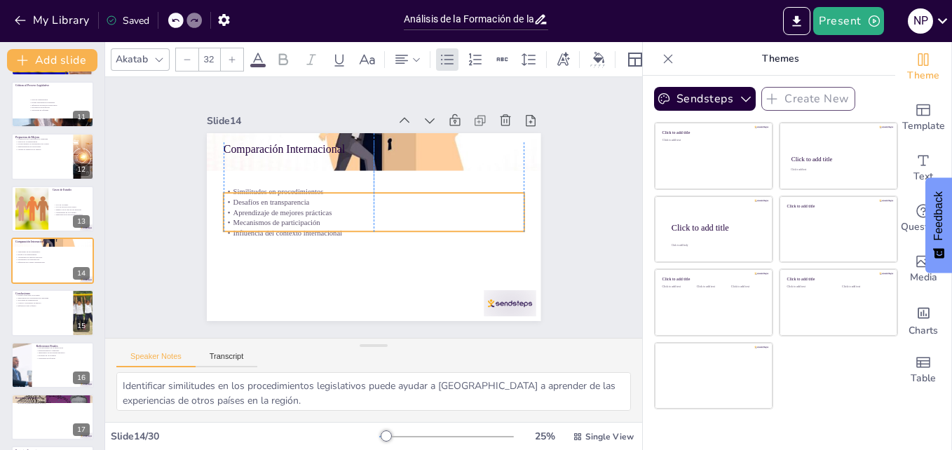
drag, startPoint x: 290, startPoint y: 168, endPoint x: 292, endPoint y: 205, distance: 36.5
click at [364, 205] on p "Aprendizaje de mejores prácticas" at bounding box center [369, 208] width 11 height 301
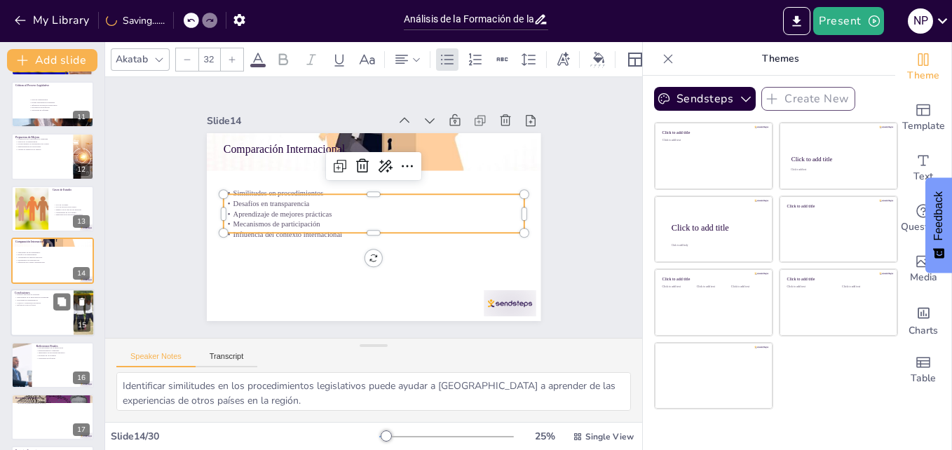
click at [52, 299] on p "Necesidad de transparencia" at bounding box center [42, 300] width 55 height 3
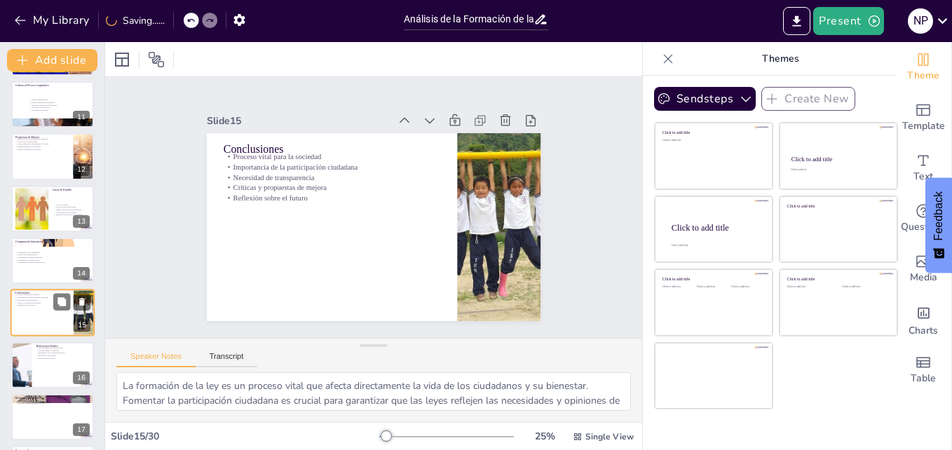
scroll to position [575, 0]
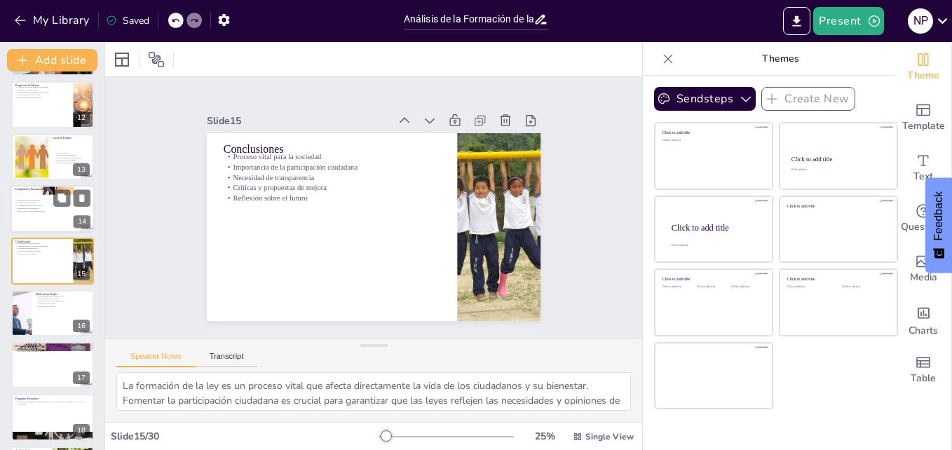
click at [48, 205] on p "Aprendizaje de mejores prácticas" at bounding box center [53, 205] width 76 height 3
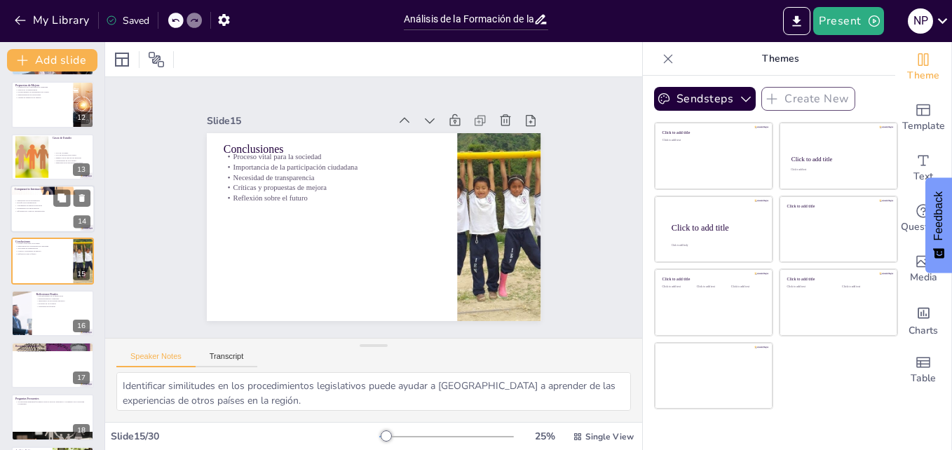
scroll to position [523, 0]
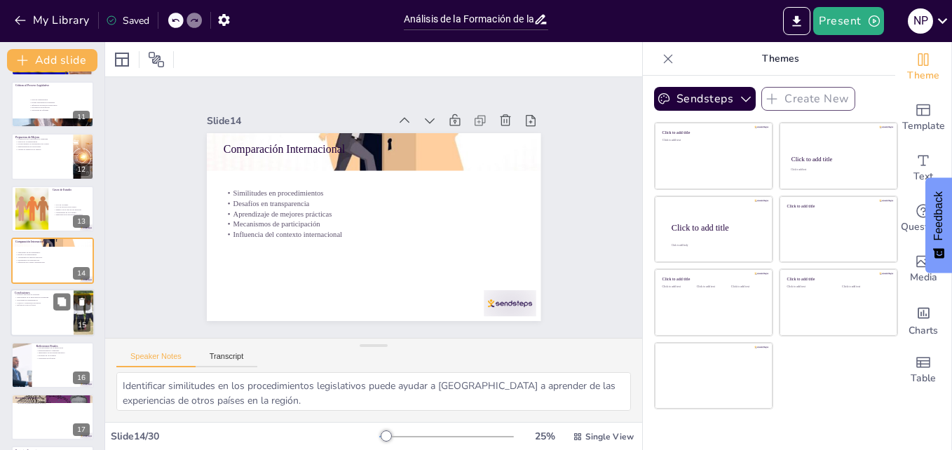
click at [27, 309] on div at bounding box center [53, 314] width 84 height 48
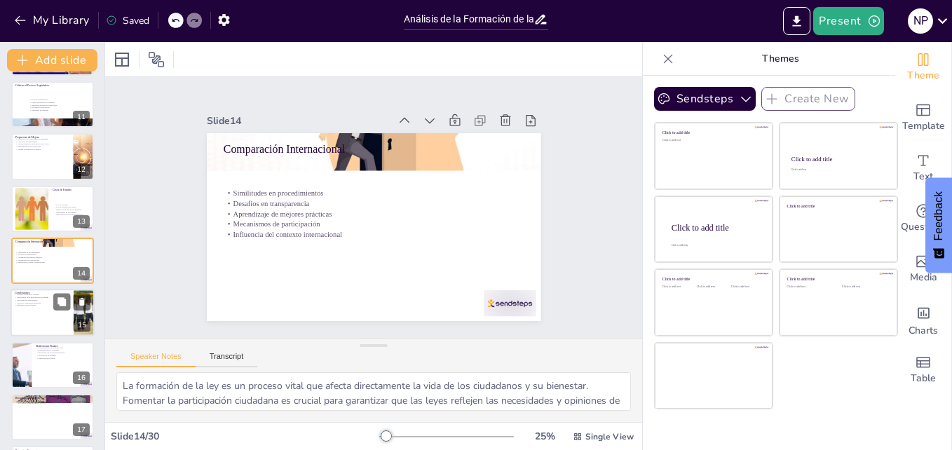
scroll to position [575, 0]
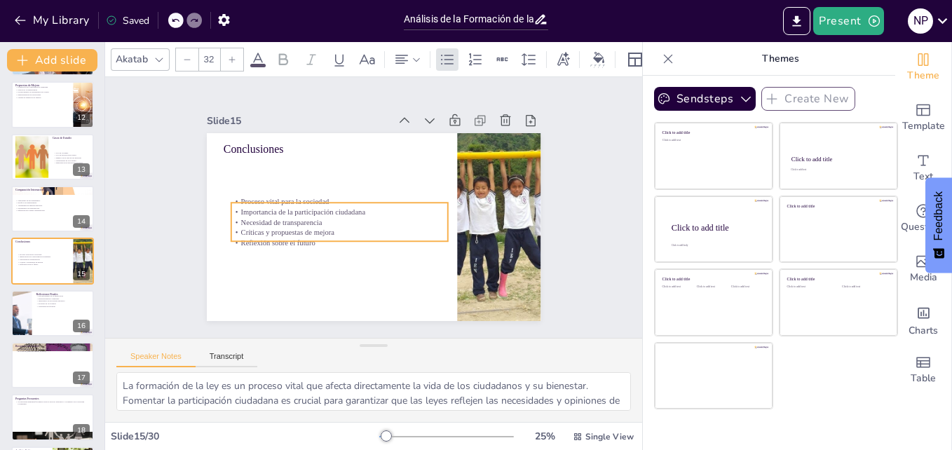
drag, startPoint x: 252, startPoint y: 173, endPoint x: 121, endPoint y: 235, distance: 145.9
click at [268, 217] on p "Necesidad de transparencia" at bounding box center [337, 214] width 215 height 55
click at [46, 318] on div at bounding box center [53, 314] width 84 height 48
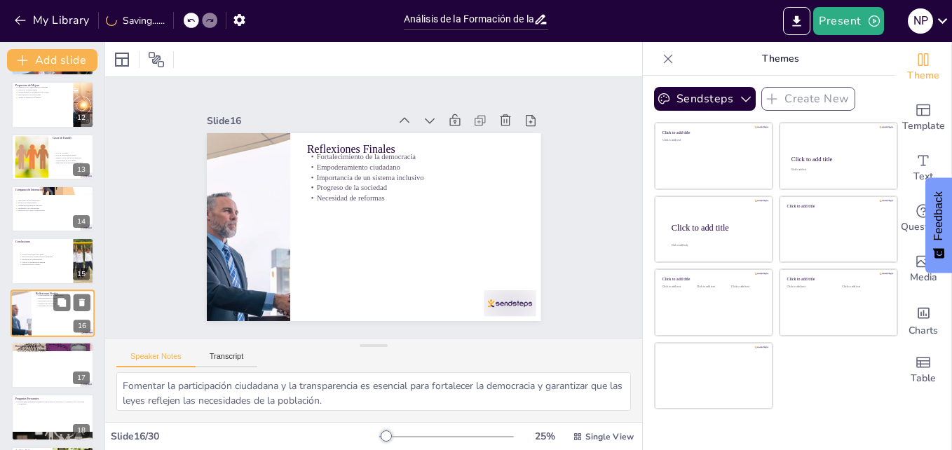
scroll to position [628, 0]
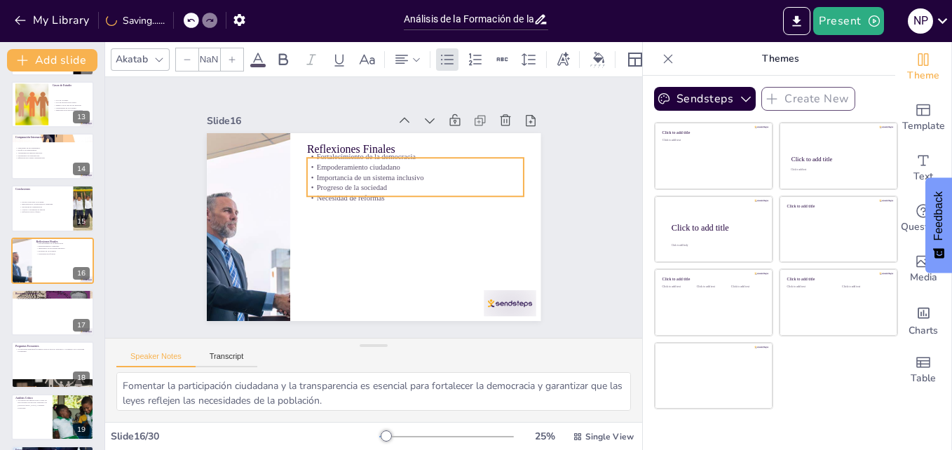
drag, startPoint x: 333, startPoint y: 201, endPoint x: 333, endPoint y: 209, distance: 7.7
click at [333, 227] on div "Reflexiones Finales Fortalecimiento de la democracia Empoderamiento ciudadano I…" at bounding box center [351, 278] width 318 height 103
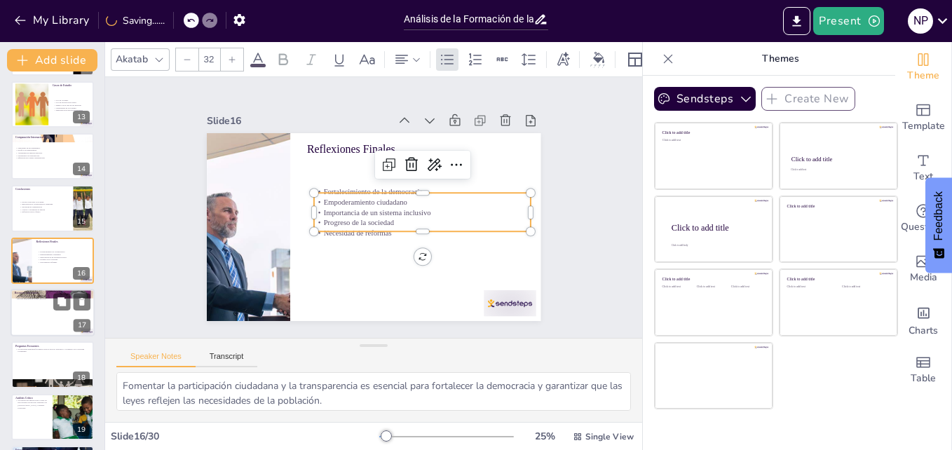
click at [52, 332] on div at bounding box center [53, 313] width 84 height 48
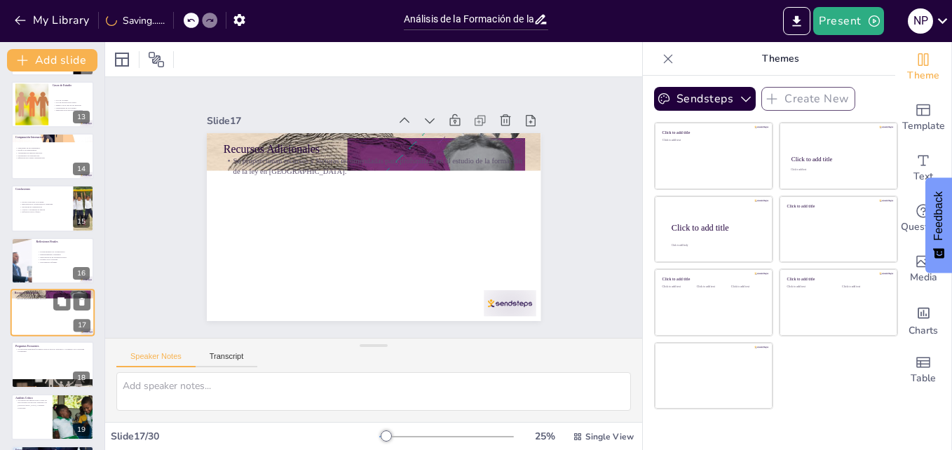
scroll to position [680, 0]
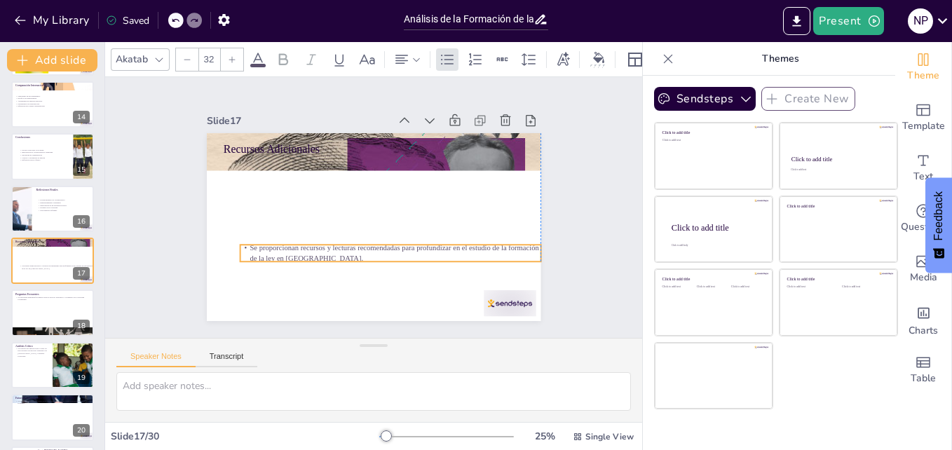
drag, startPoint x: 264, startPoint y: 195, endPoint x: 278, endPoint y: 249, distance: 55.6
click at [278, 201] on p "Se proporcionan recursos y lecturas recomendadas para profundizar en el estudio…" at bounding box center [366, 159] width 299 height 83
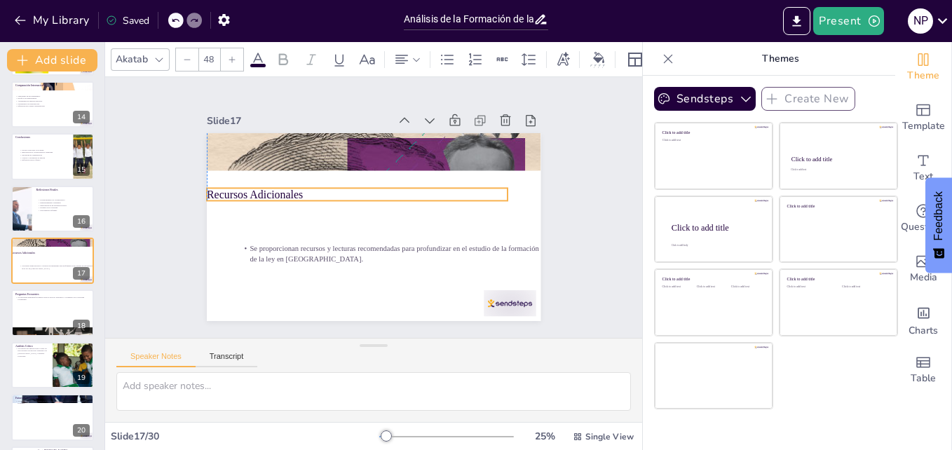
drag, startPoint x: 267, startPoint y: 150, endPoint x: 248, endPoint y: 196, distance: 49.4
click at [324, 196] on p "Recursos Adicionales" at bounding box center [392, 197] width 137 height 281
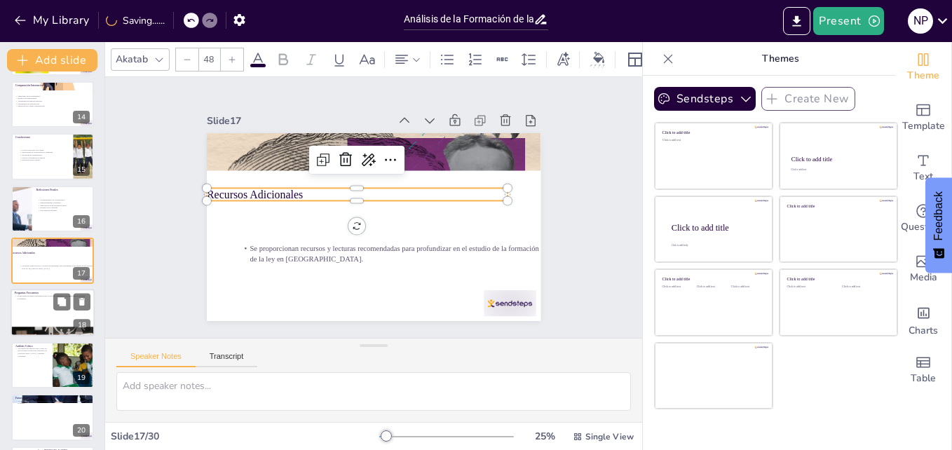
click at [43, 312] on div at bounding box center [53, 314] width 84 height 48
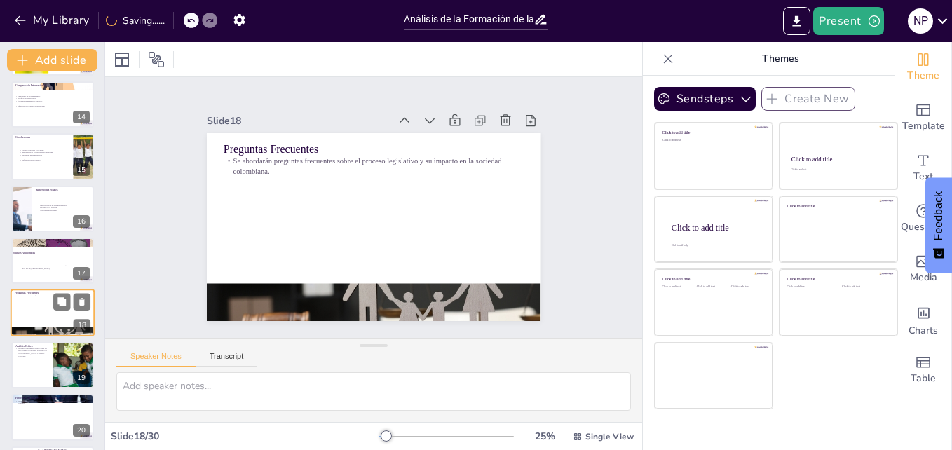
scroll to position [732, 0]
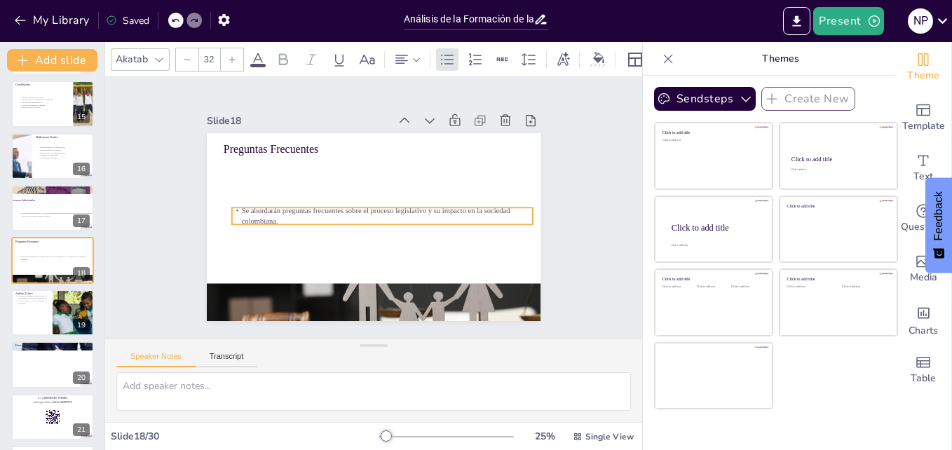
drag, startPoint x: 257, startPoint y: 158, endPoint x: 265, endPoint y: 208, distance: 50.5
click at [265, 208] on p "Se abordarán preguntas frecuentes sobre el proceso legislativo y su impacto en …" at bounding box center [362, 205] width 271 height 168
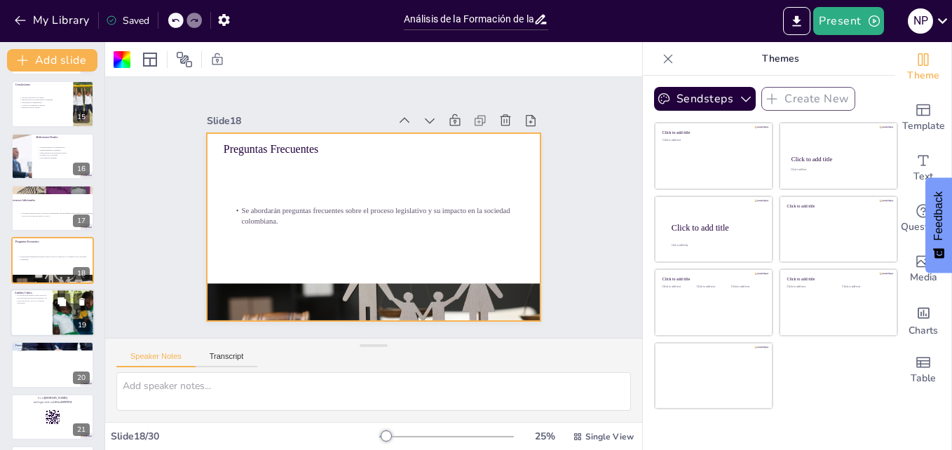
click at [27, 330] on div at bounding box center [53, 313] width 84 height 48
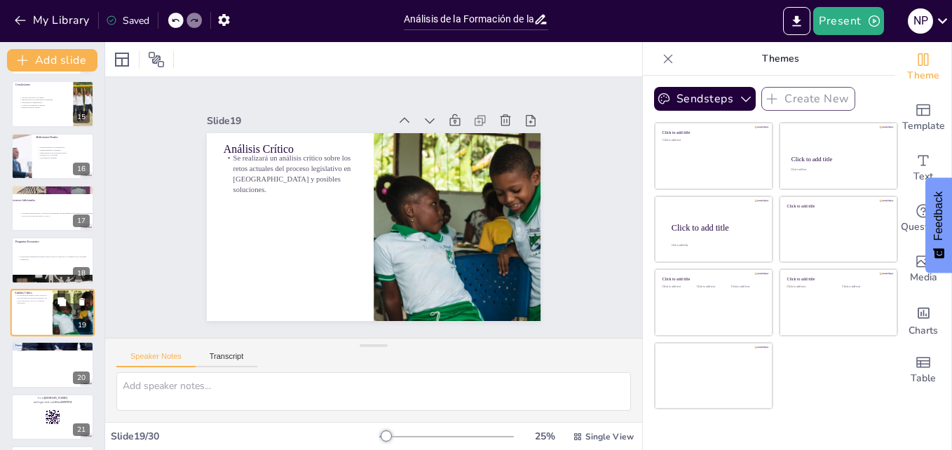
scroll to position [784, 0]
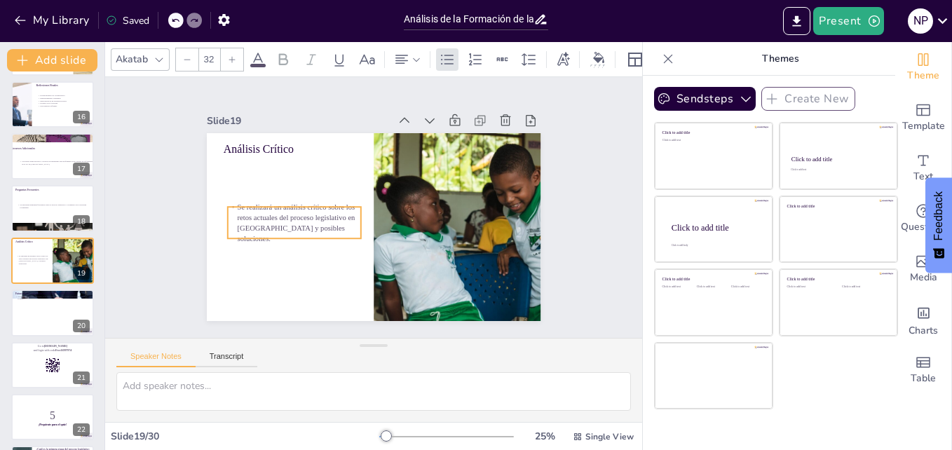
drag, startPoint x: 255, startPoint y: 167, endPoint x: 259, endPoint y: 216, distance: 49.3
click at [349, 200] on p "Se realizará un análisis crítico sobre los retos actuales del proceso legislati…" at bounding box center [400, 131] width 103 height 137
click at [34, 323] on div at bounding box center [53, 313] width 84 height 48
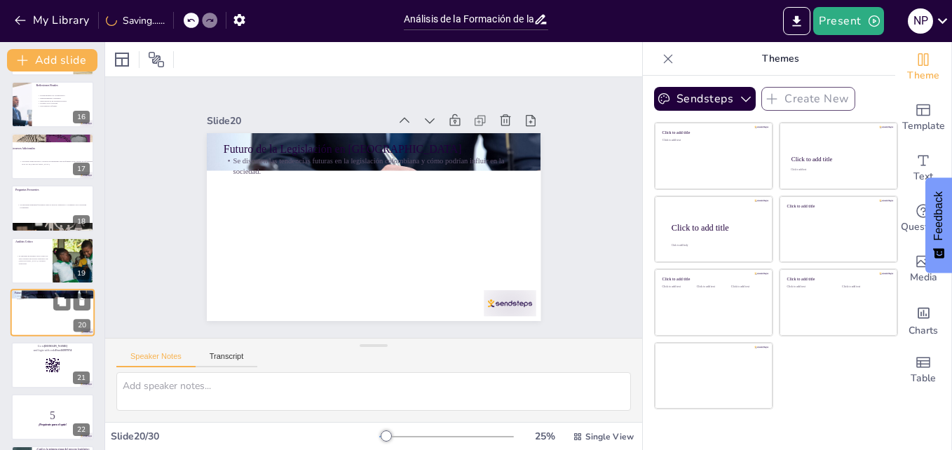
scroll to position [836, 0]
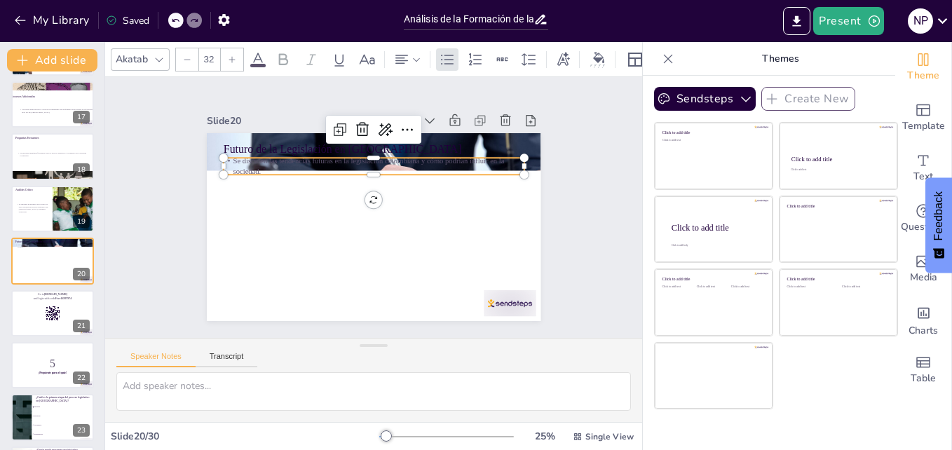
click at [325, 155] on p "Se discuten las tendencias futuras en la legislación colombiana y cómo podrían …" at bounding box center [409, 228] width 168 height 271
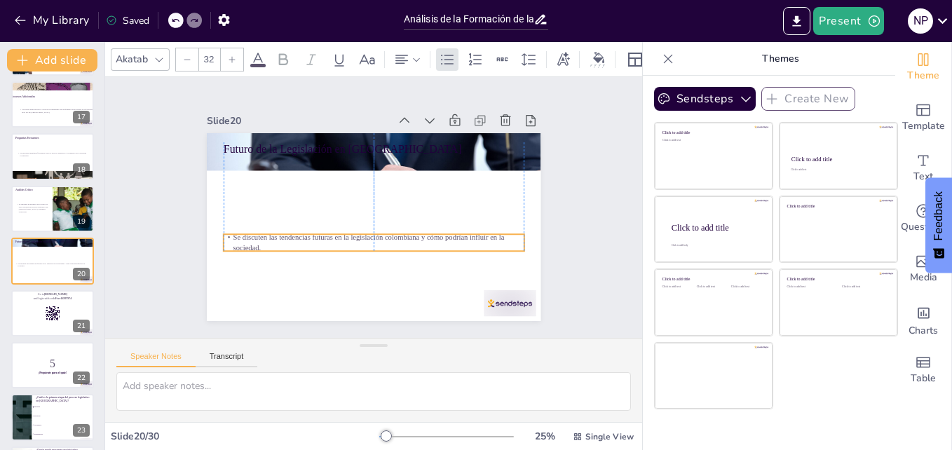
drag, startPoint x: 239, startPoint y: 155, endPoint x: 238, endPoint y: 231, distance: 76.4
click at [238, 231] on p "Se discuten las tendencias futuras en la legislación colombiana y cómo podrían …" at bounding box center [356, 238] width 271 height 168
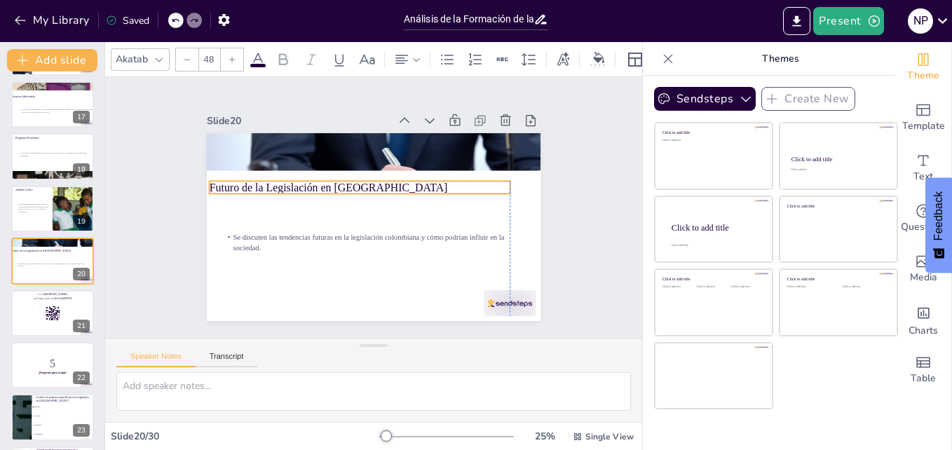
drag, startPoint x: 264, startPoint y: 144, endPoint x: 251, endPoint y: 184, distance: 41.9
click at [305, 184] on p "Futuro de la Legislación en [GEOGRAPHIC_DATA]" at bounding box center [359, 227] width 108 height 291
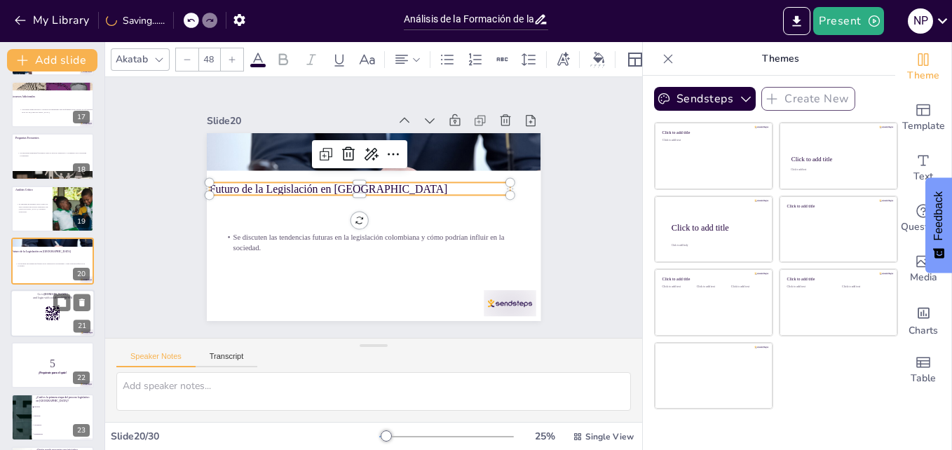
click at [39, 320] on div at bounding box center [53, 314] width 84 height 48
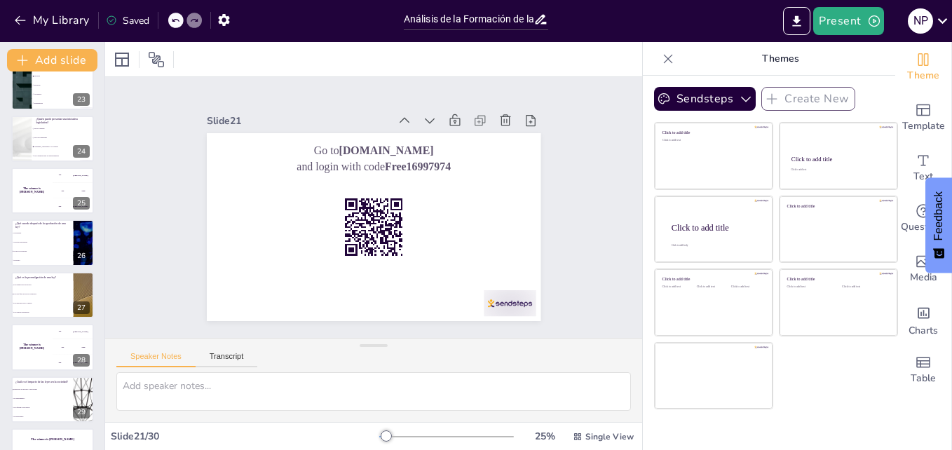
scroll to position [1203, 0]
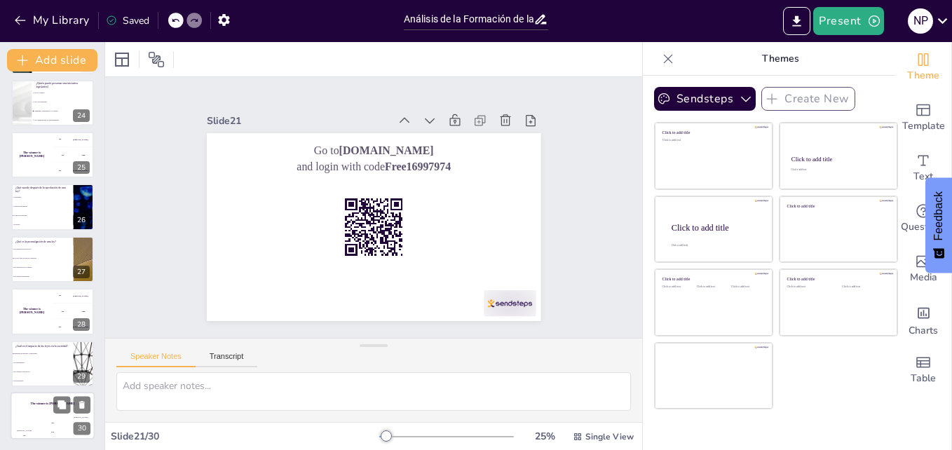
click at [53, 427] on div "200" at bounding box center [53, 431] width 28 height 15
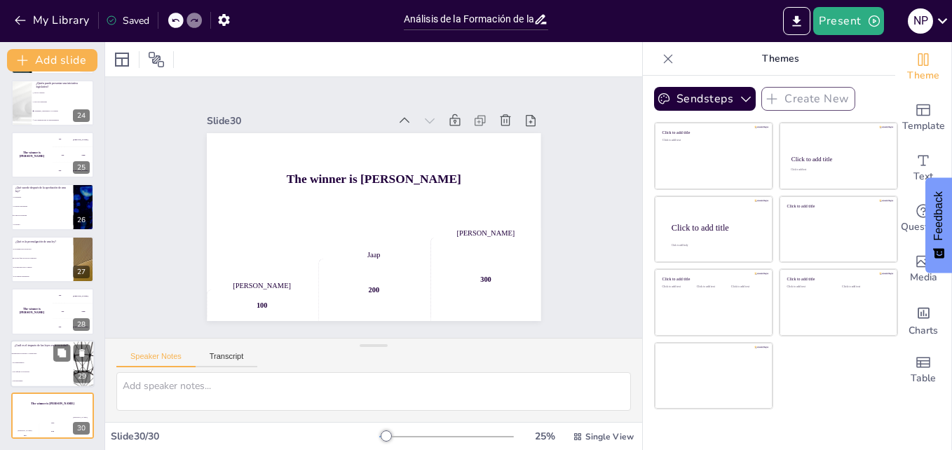
click at [46, 365] on li "No tienen impacto" at bounding box center [42, 362] width 63 height 9
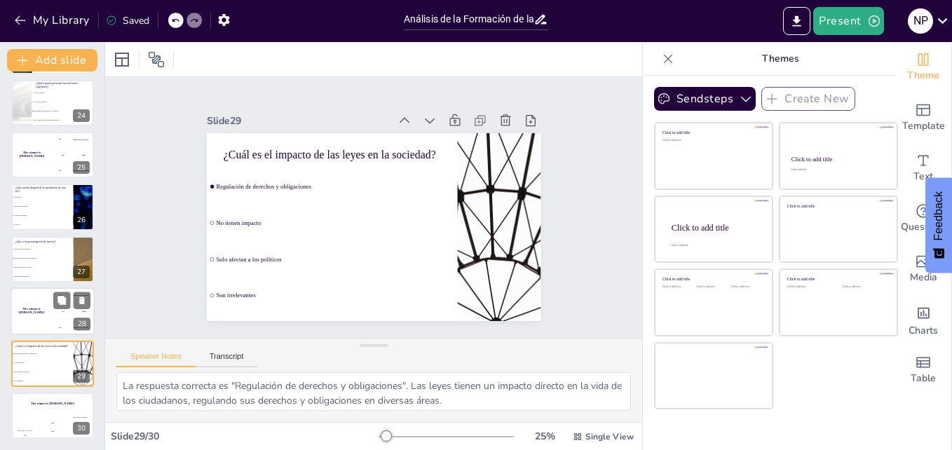
click at [37, 306] on div "The winner is [PERSON_NAME]" at bounding box center [32, 312] width 42 height 48
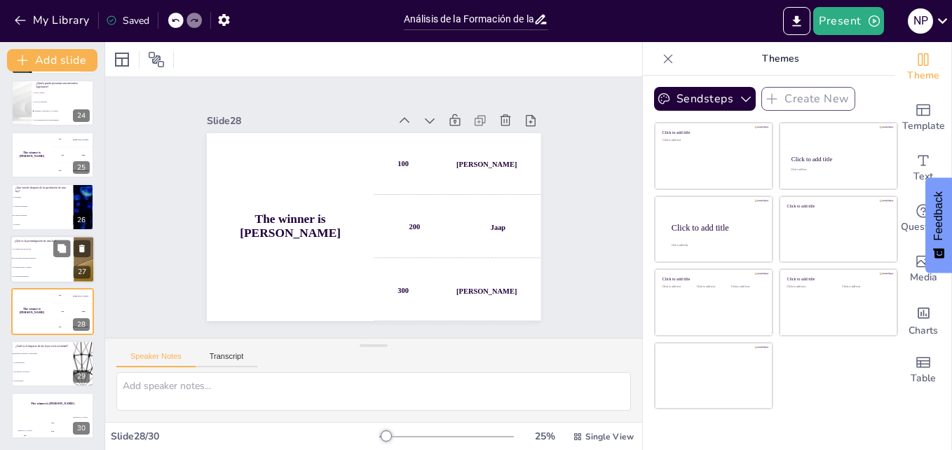
click at [32, 248] on li "Es el primer paso del proceso" at bounding box center [42, 249] width 63 height 9
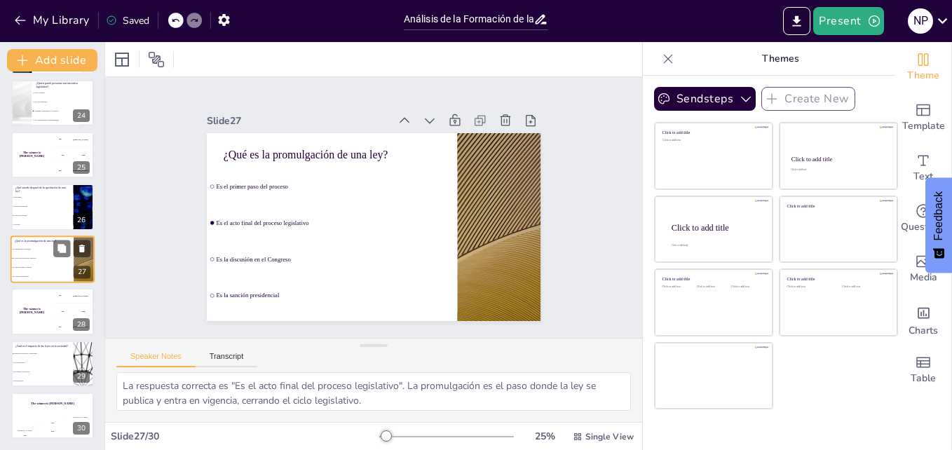
scroll to position [1201, 0]
click at [32, 185] on div "¿Qué sucede después de la aprobación de una ley? Se promulga Se discute nuevame…" at bounding box center [53, 209] width 84 height 48
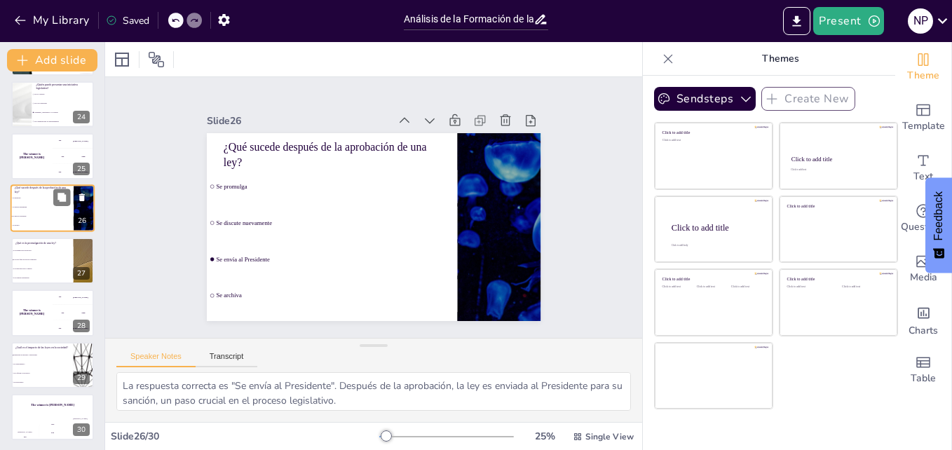
scroll to position [1149, 0]
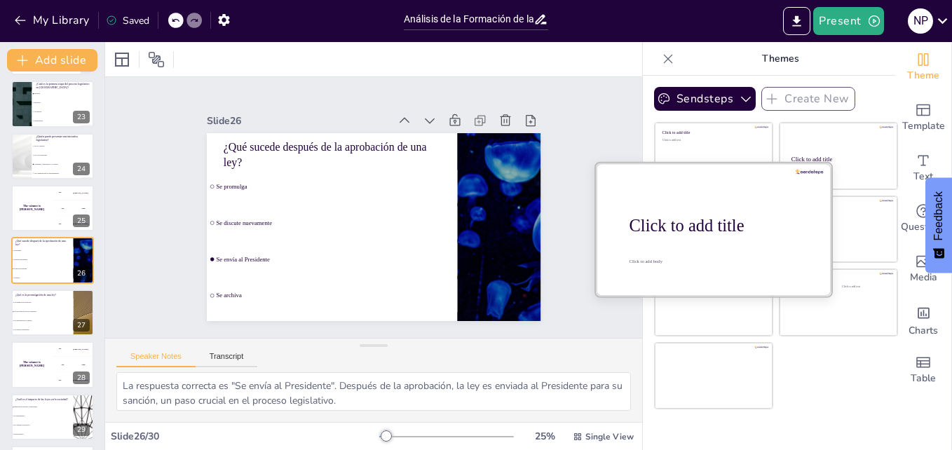
click at [682, 244] on div at bounding box center [714, 229] width 236 height 133
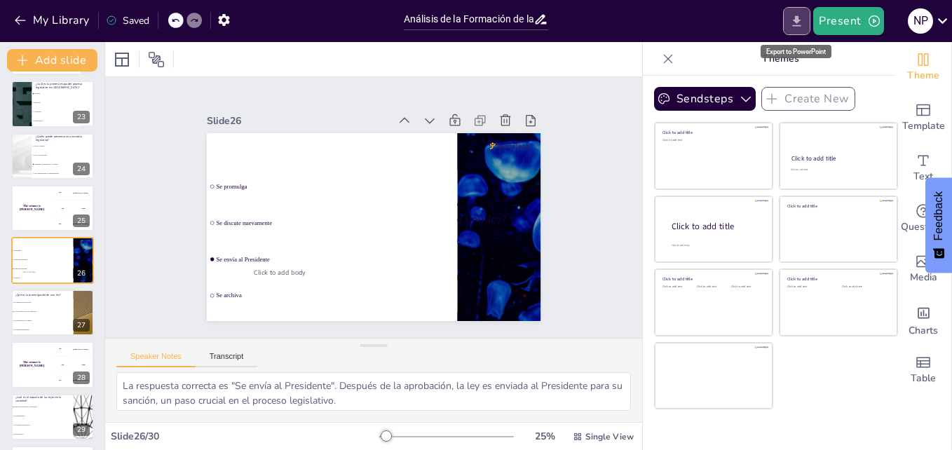
click at [789, 25] on button "Export to PowerPoint" at bounding box center [796, 21] width 27 height 28
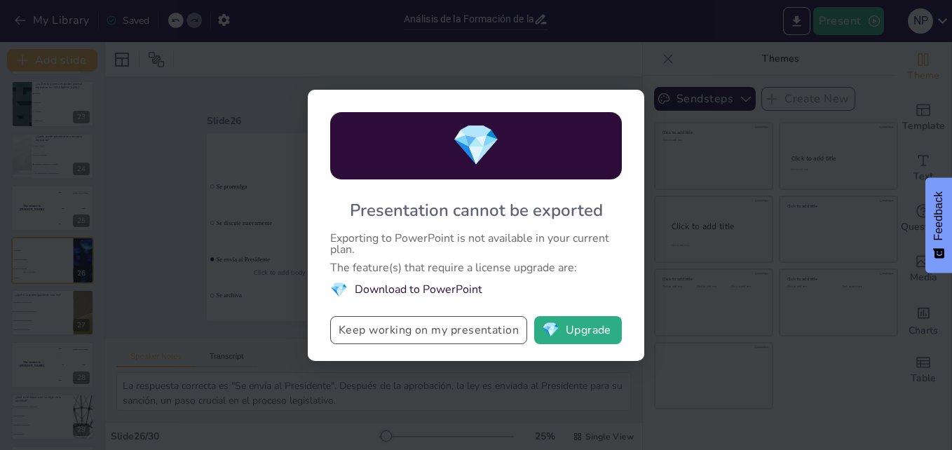
click at [469, 333] on button "Keep working on my presentation" at bounding box center [428, 330] width 197 height 28
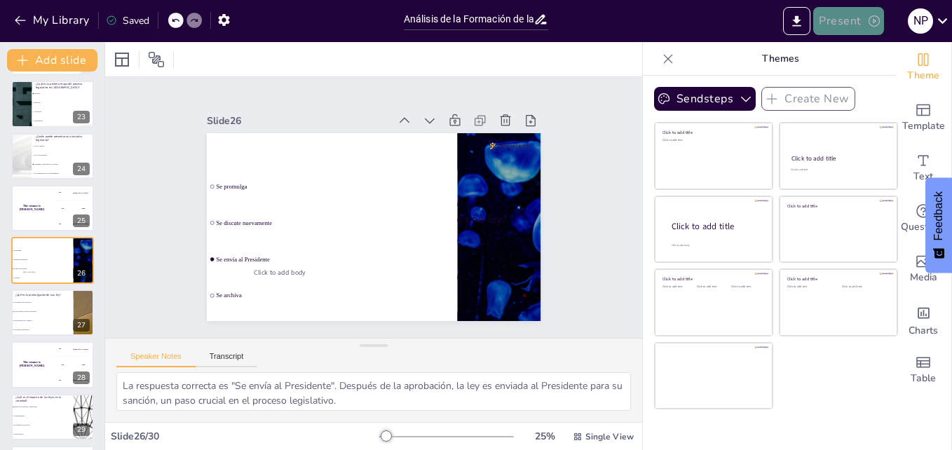
click at [854, 21] on button "Present" at bounding box center [848, 21] width 70 height 28
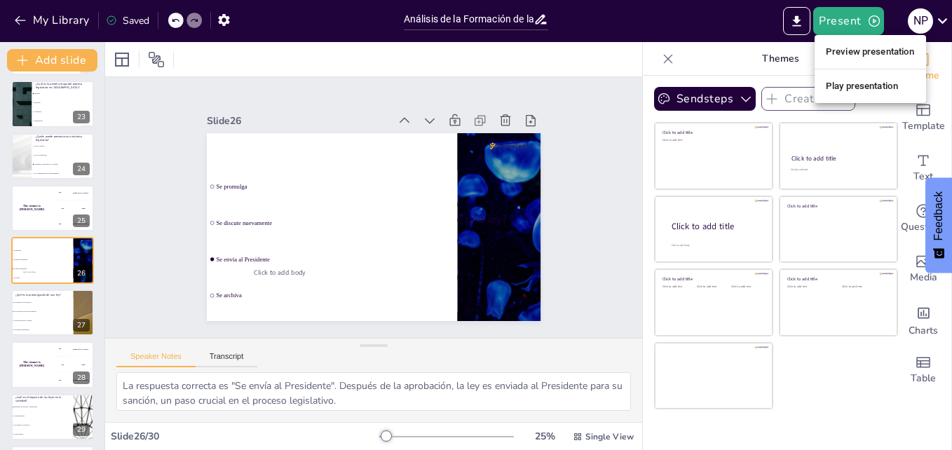
drag, startPoint x: 380, startPoint y: 428, endPoint x: 425, endPoint y: 440, distance: 46.3
click at [425, 440] on div at bounding box center [476, 225] width 952 height 450
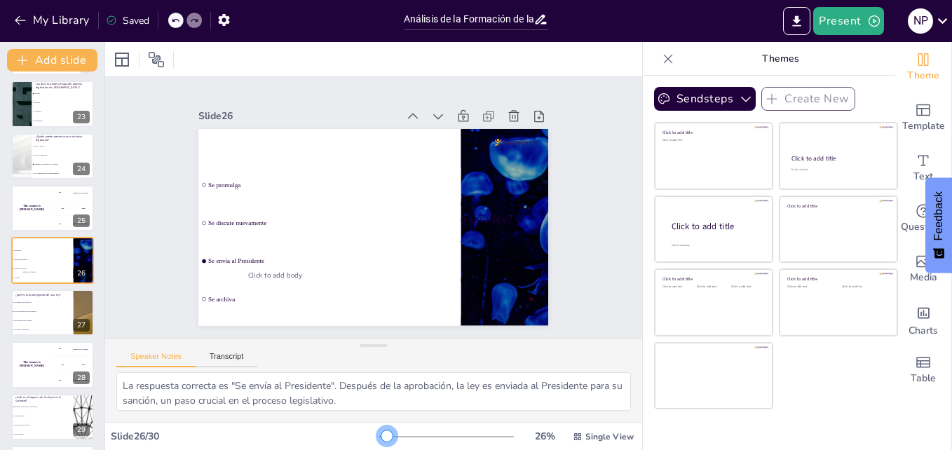
drag, startPoint x: 377, startPoint y: 434, endPoint x: 377, endPoint y: 426, distance: 7.7
click at [379, 426] on div "26 % Single View" at bounding box center [507, 437] width 257 height 22
click at [56, 118] on li "Promulgación" at bounding box center [63, 121] width 63 height 9
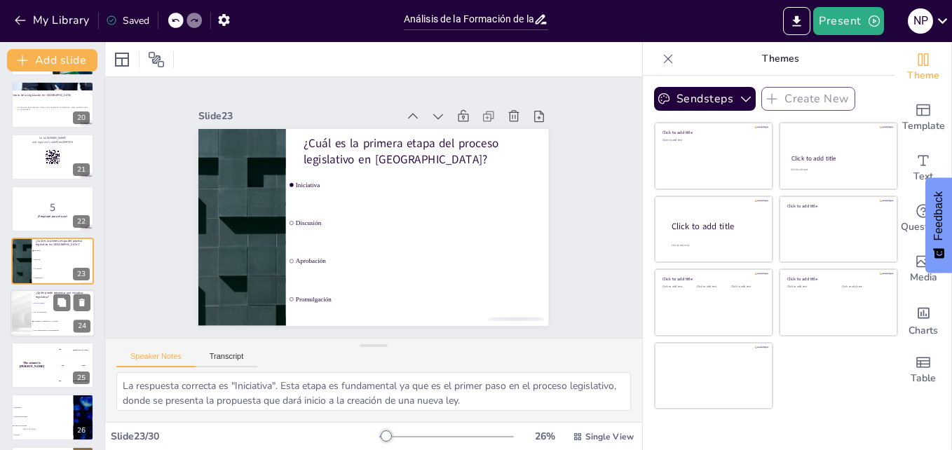
click at [58, 316] on li "Solo los congresistas" at bounding box center [63, 312] width 63 height 9
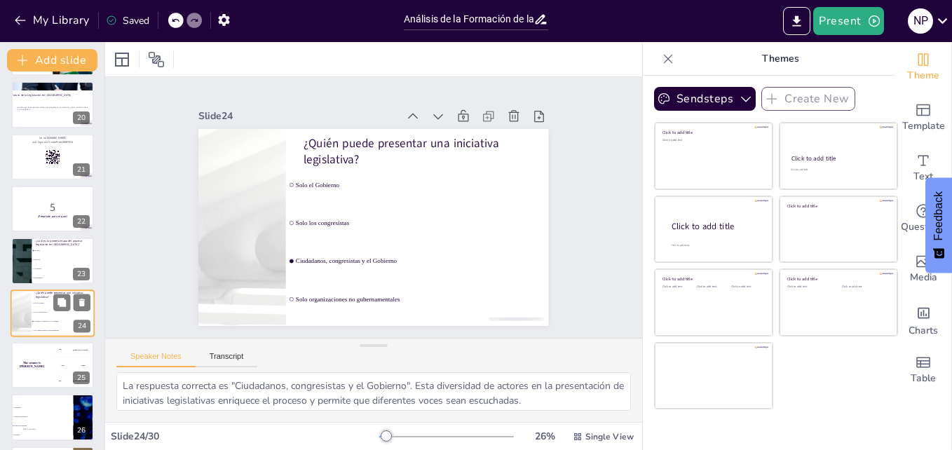
scroll to position [1045, 0]
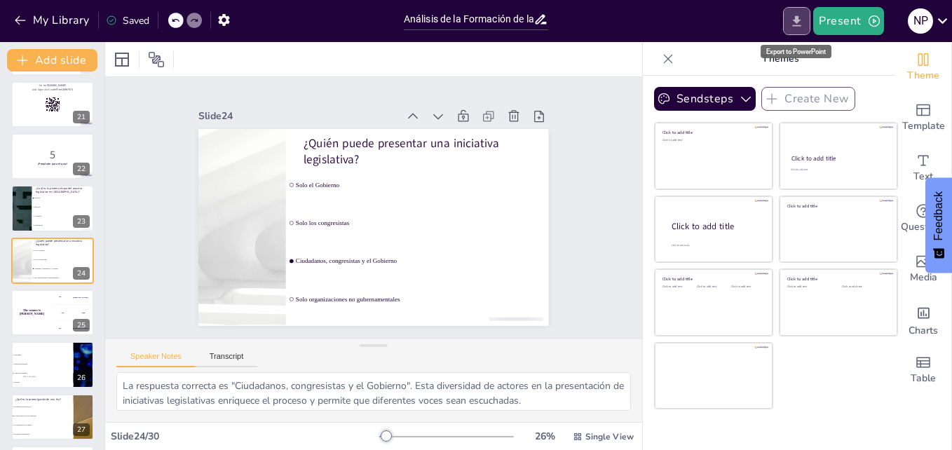
click at [804, 21] on icon "Export to PowerPoint" at bounding box center [797, 21] width 15 height 15
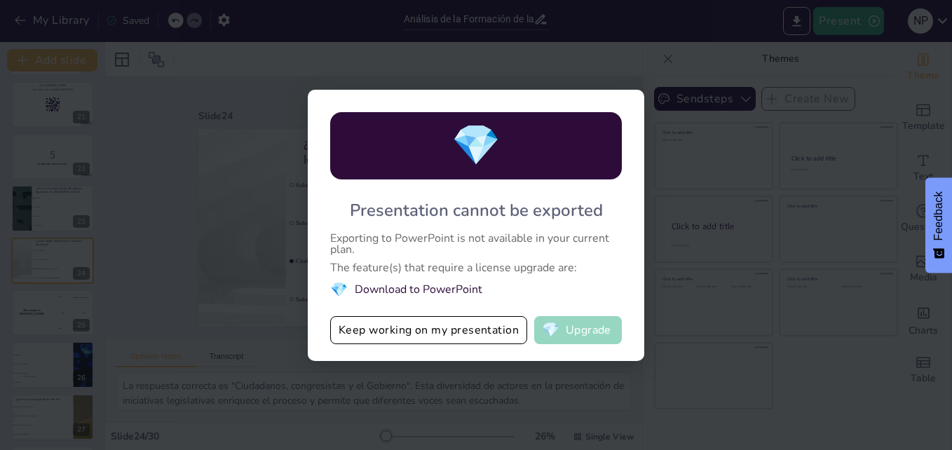
click at [593, 331] on button "💎 Upgrade" at bounding box center [578, 330] width 88 height 28
